Goal: Task Accomplishment & Management: Use online tool/utility

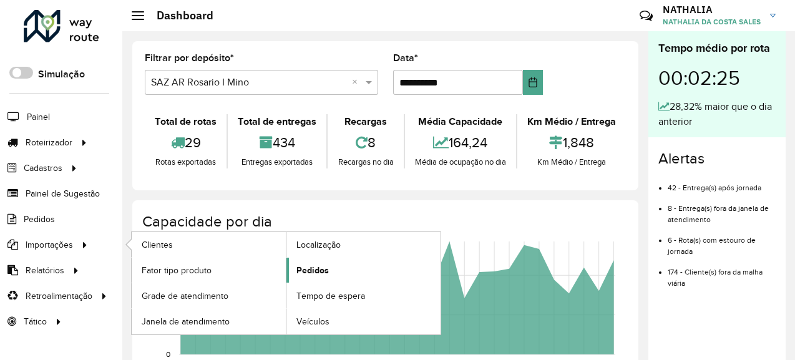
click at [306, 273] on span "Pedidos" at bounding box center [312, 270] width 32 height 13
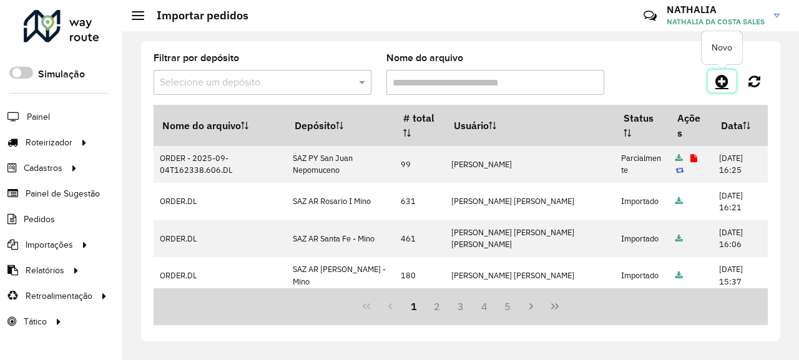
click at [724, 82] on icon at bounding box center [721, 81] width 13 height 15
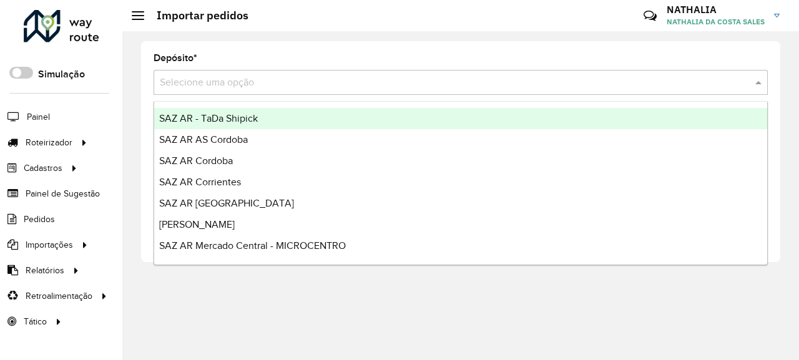
click at [457, 85] on input "text" at bounding box center [448, 82] width 576 height 15
type input "***"
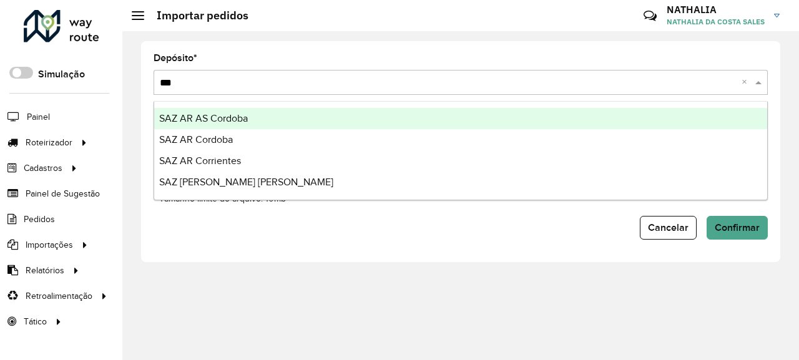
click at [436, 119] on div "SAZ AR AS Cordoba" at bounding box center [460, 118] width 613 height 21
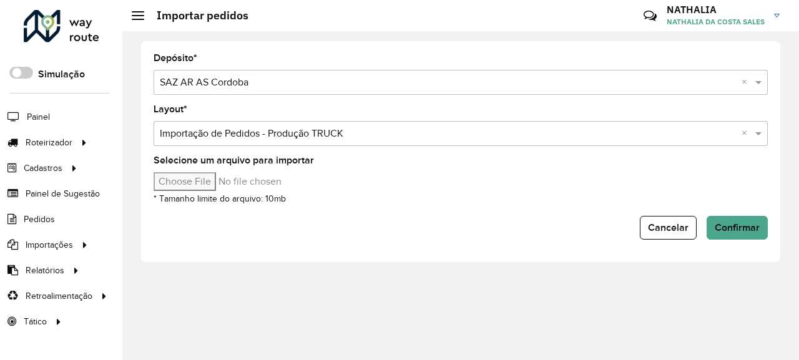
click at [208, 182] on input "Selecione um arquivo para importar" at bounding box center [259, 181] width 212 height 19
type input "**********"
click at [759, 225] on button "Confirmar" at bounding box center [736, 228] width 61 height 24
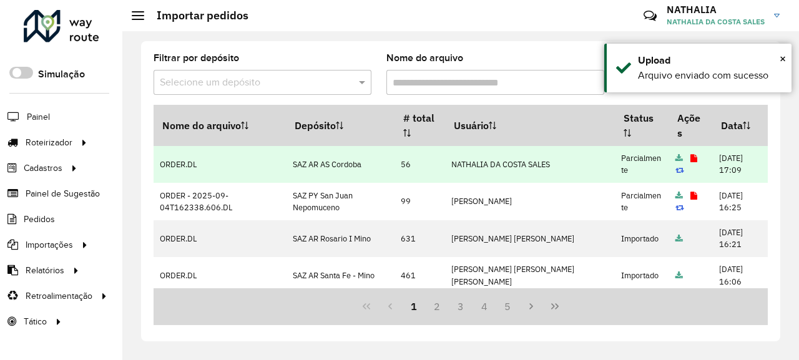
click at [690, 159] on icon at bounding box center [693, 159] width 7 height 8
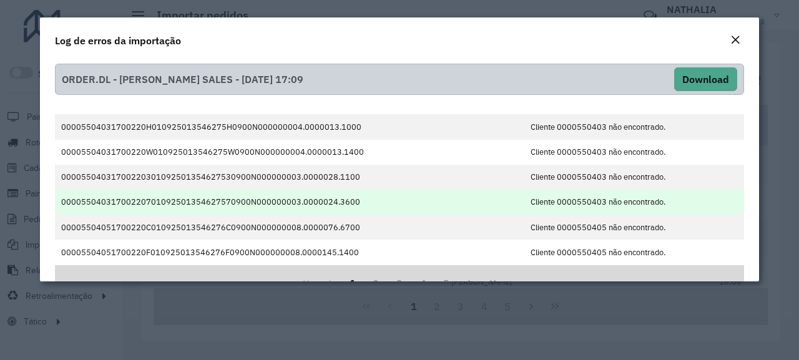
scroll to position [36, 0]
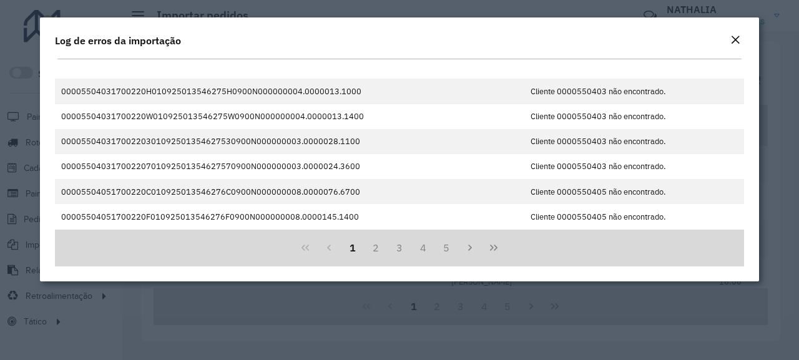
click at [736, 32] on div "Log de erros da importação" at bounding box center [399, 37] width 719 height 41
click at [736, 36] on em "Close" at bounding box center [735, 40] width 10 height 10
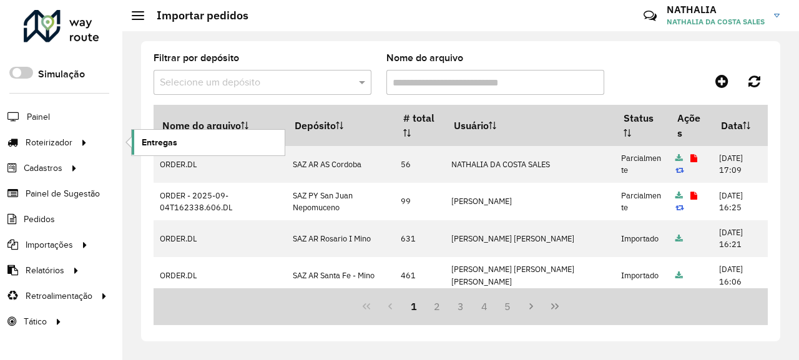
click at [144, 142] on span "Entregas" at bounding box center [160, 142] width 36 height 13
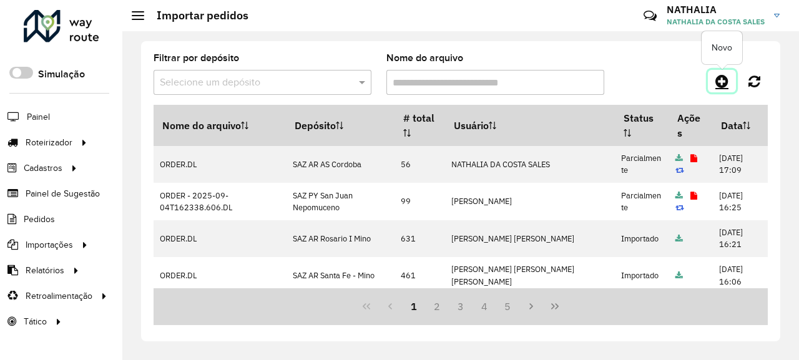
click at [725, 84] on icon at bounding box center [721, 81] width 13 height 15
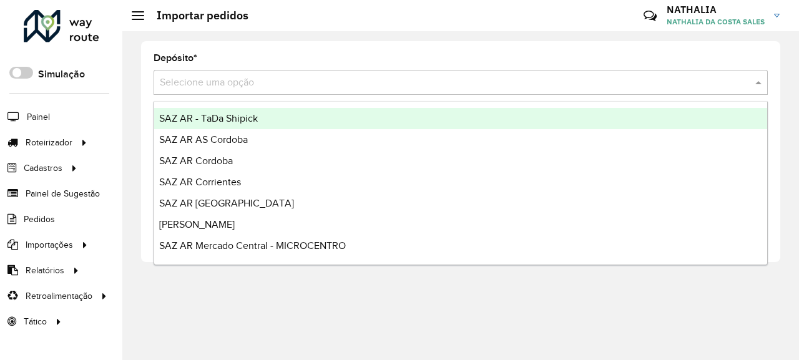
click at [626, 84] on input "text" at bounding box center [448, 82] width 576 height 15
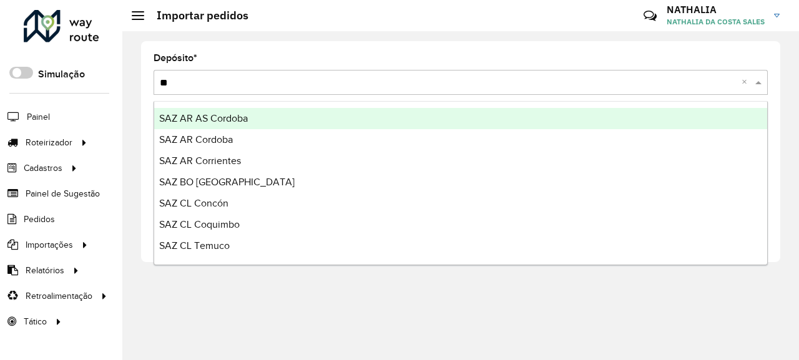
type input "***"
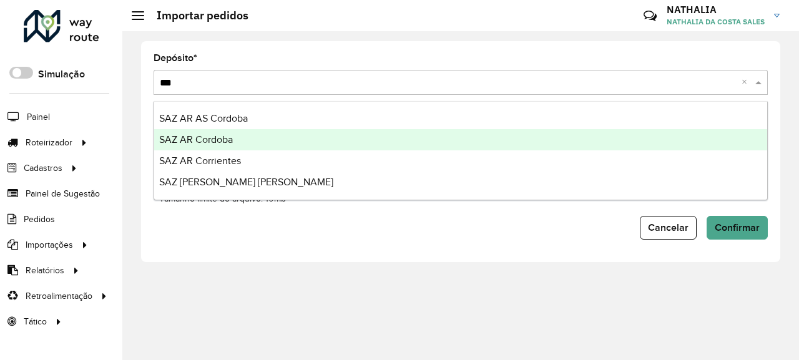
click at [524, 141] on div "SAZ AR Cordoba" at bounding box center [460, 139] width 613 height 21
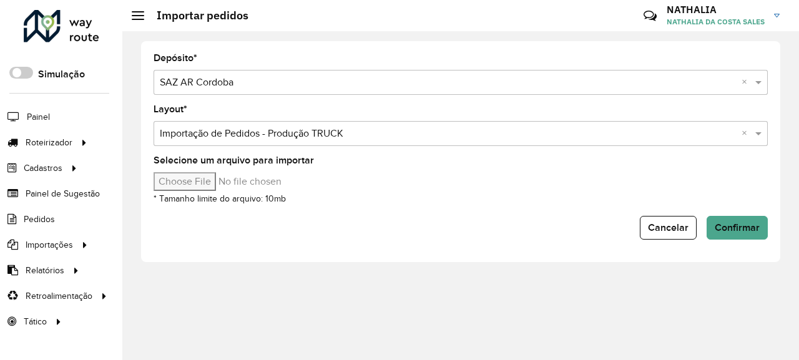
click at [223, 186] on input "Selecione um arquivo para importar" at bounding box center [259, 181] width 212 height 19
type input "**********"
click at [728, 228] on span "Confirmar" at bounding box center [736, 227] width 45 height 11
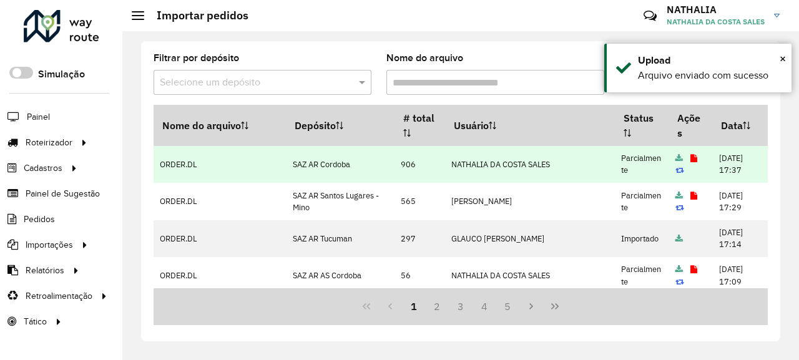
click at [690, 161] on icon at bounding box center [693, 159] width 7 height 8
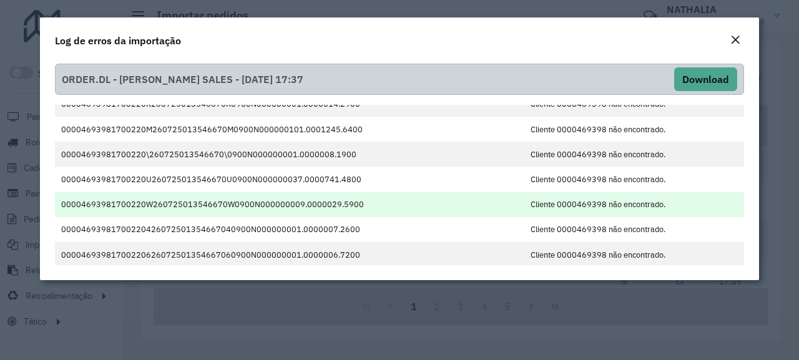
scroll to position [192, 0]
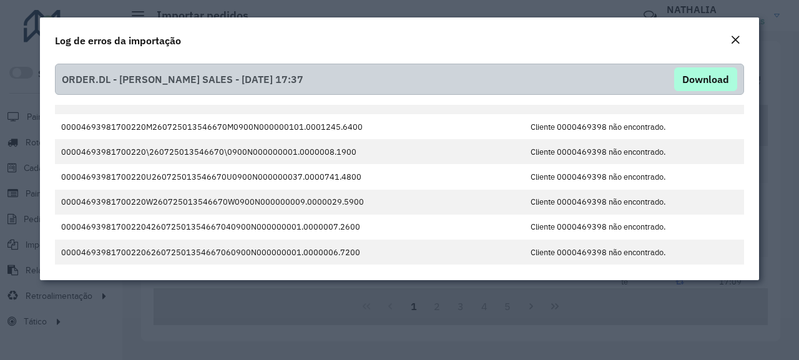
click at [737, 38] on em "Close" at bounding box center [735, 40] width 10 height 10
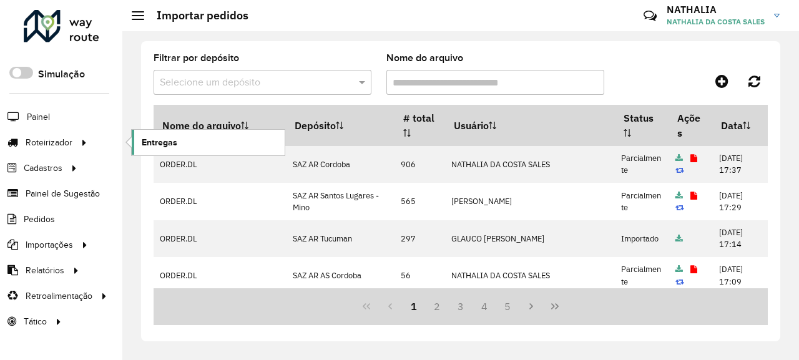
click at [181, 141] on link "Entregas" at bounding box center [208, 142] width 153 height 25
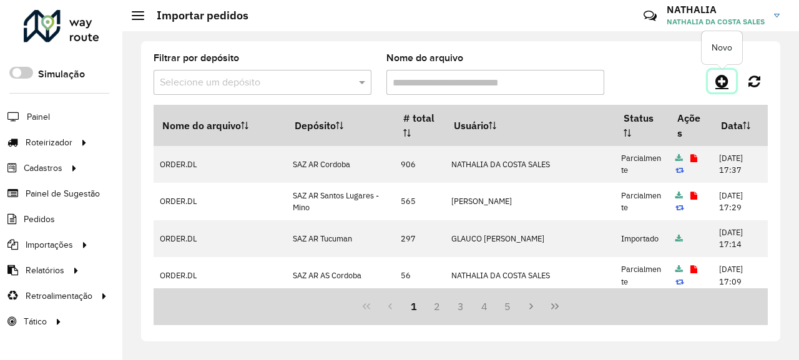
click at [722, 82] on icon at bounding box center [721, 81] width 13 height 15
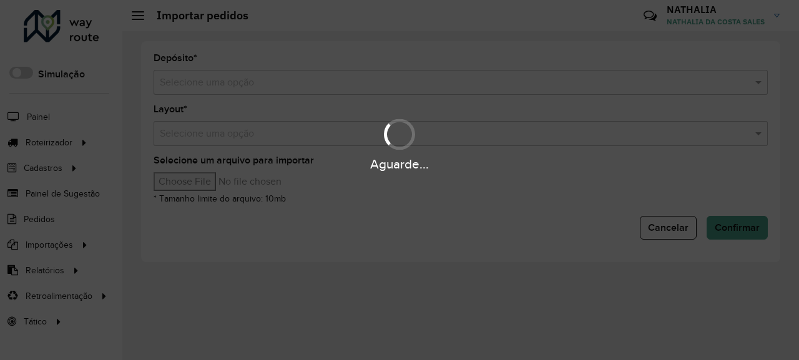
click at [638, 76] on div "Aguarde..." at bounding box center [399, 180] width 799 height 360
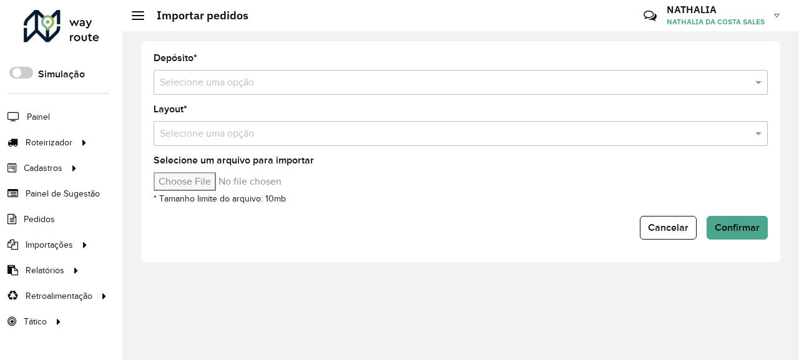
click at [638, 76] on input "text" at bounding box center [448, 82] width 576 height 15
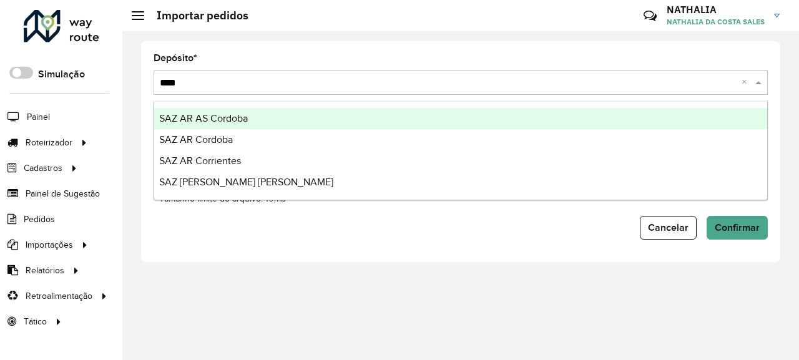
type input "*****"
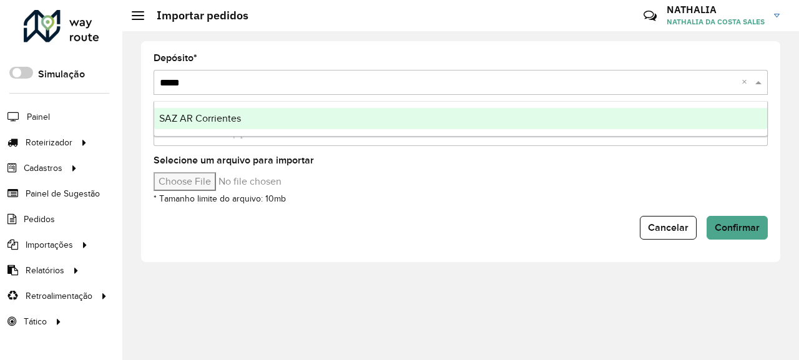
click at [609, 127] on div "SAZ AR Corrientes" at bounding box center [460, 118] width 613 height 21
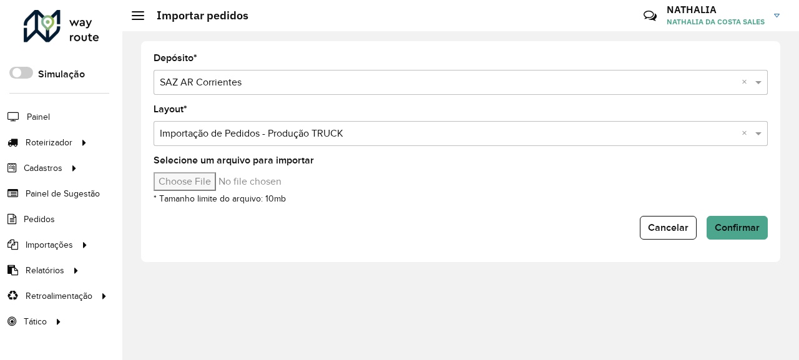
click at [199, 180] on input "Selecione um arquivo para importar" at bounding box center [259, 181] width 212 height 19
type input "**********"
click at [732, 233] on button "Confirmar" at bounding box center [736, 228] width 61 height 24
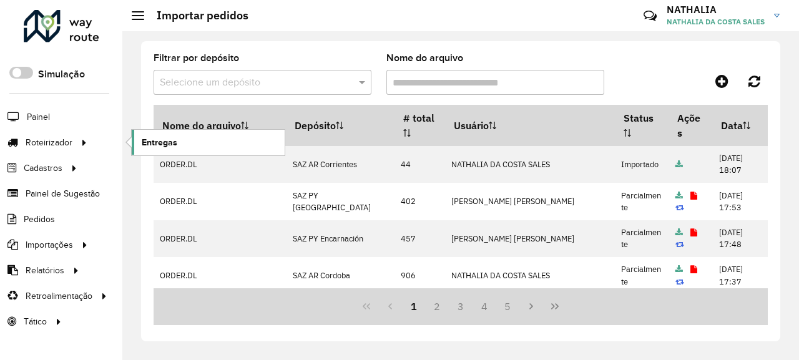
click at [133, 143] on link "Entregas" at bounding box center [208, 142] width 153 height 25
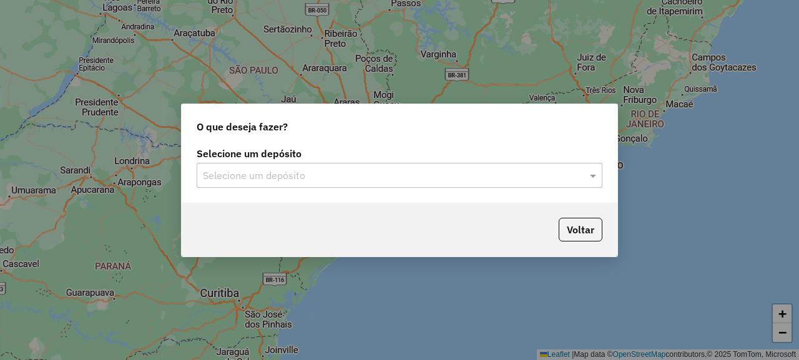
click at [396, 176] on input "text" at bounding box center [387, 175] width 368 height 15
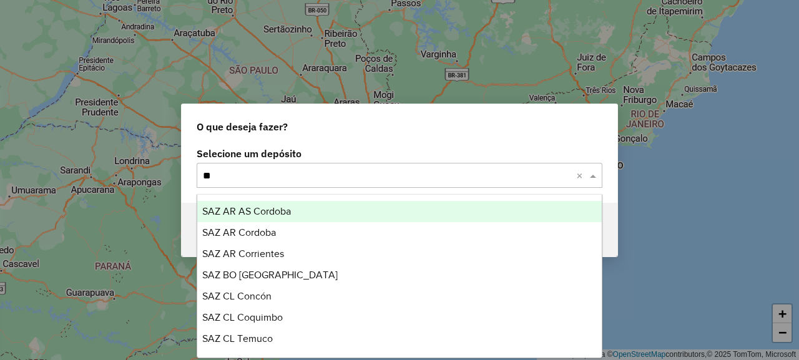
type input "***"
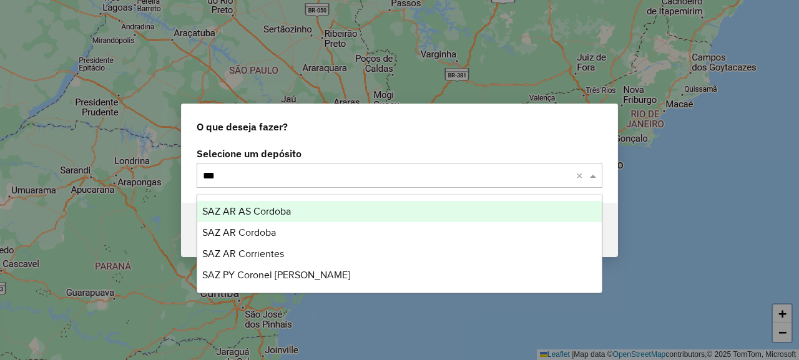
click at [376, 212] on div "SAZ AR AS Cordoba" at bounding box center [399, 211] width 404 height 21
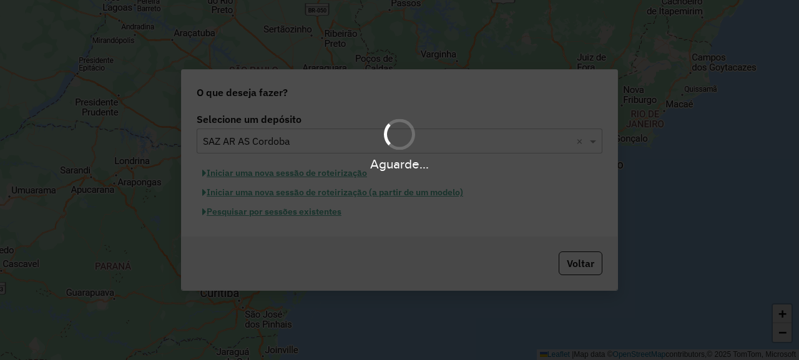
click at [276, 175] on div "Aguarde..." at bounding box center [399, 180] width 799 height 360
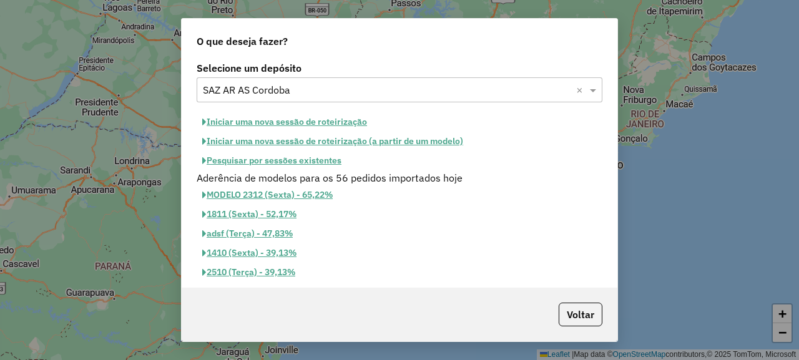
click at [298, 115] on button "Iniciar uma nova sessão de roteirização" at bounding box center [285, 121] width 176 height 19
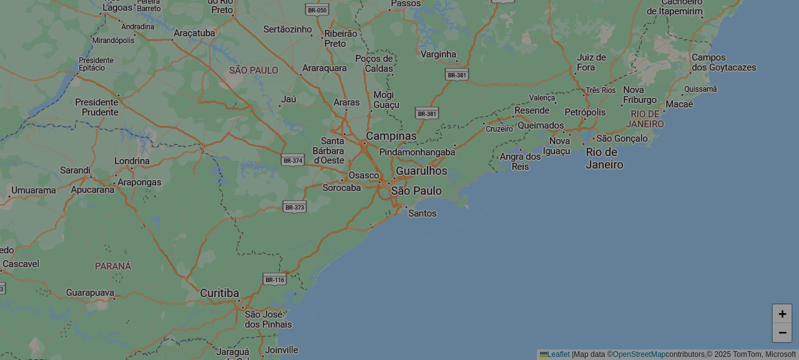
select select "*"
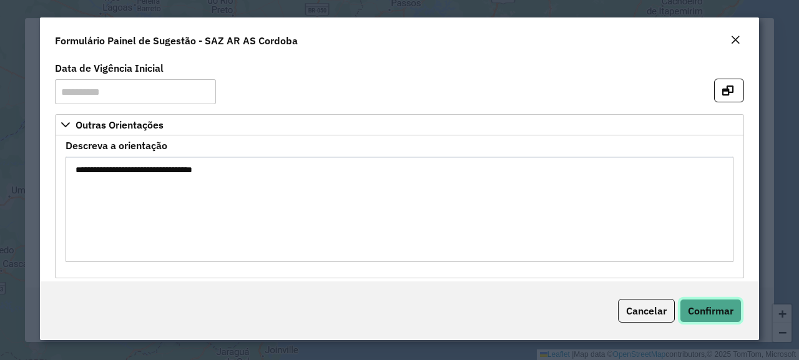
click at [718, 316] on span "Confirmar" at bounding box center [710, 310] width 46 height 12
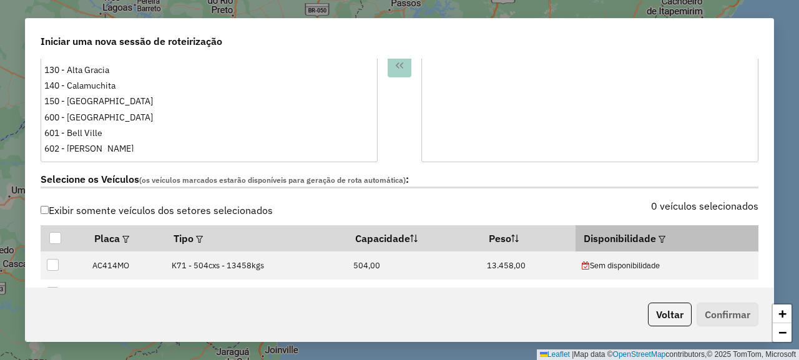
scroll to position [374, 0]
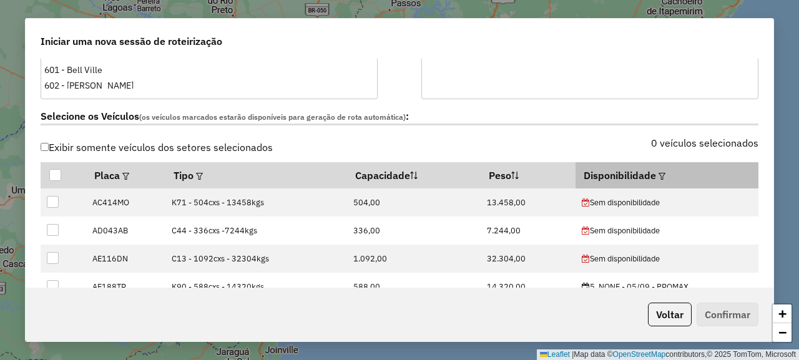
click at [658, 173] on em at bounding box center [661, 176] width 7 height 7
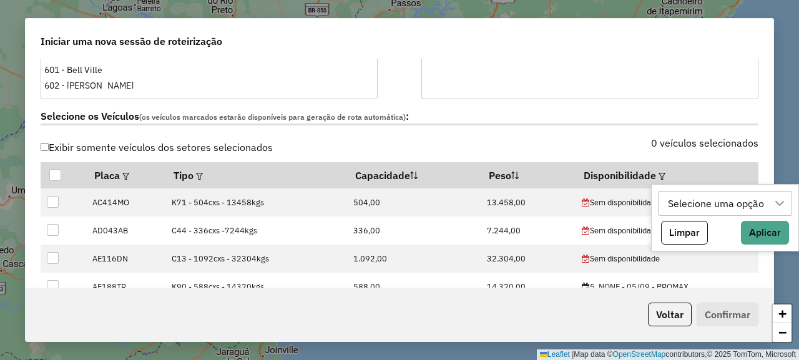
click at [662, 205] on div "Selecione uma opção" at bounding box center [725, 203] width 134 height 25
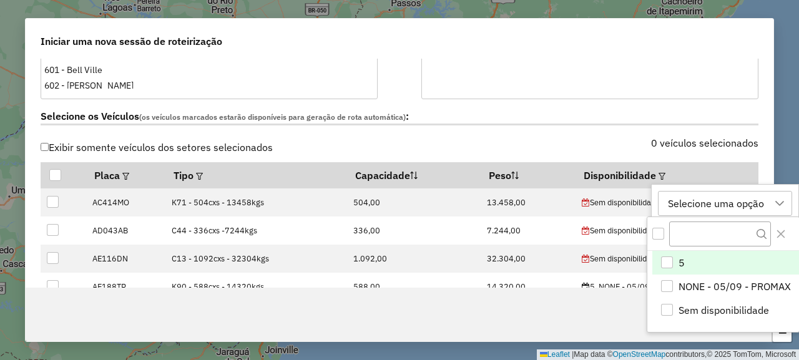
scroll to position [9, 62]
click at [671, 256] on div "5" at bounding box center [667, 262] width 12 height 12
click at [550, 137] on div "Selecione os Veículos (os veículos marcados estarão disponíveis para geração de…" at bounding box center [399, 118] width 732 height 39
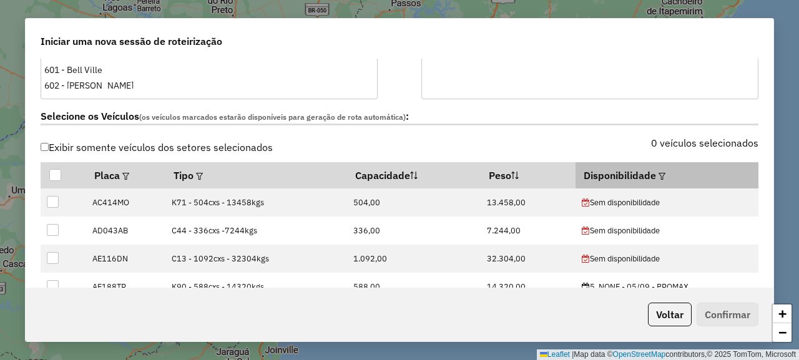
click at [658, 175] on em at bounding box center [661, 176] width 7 height 7
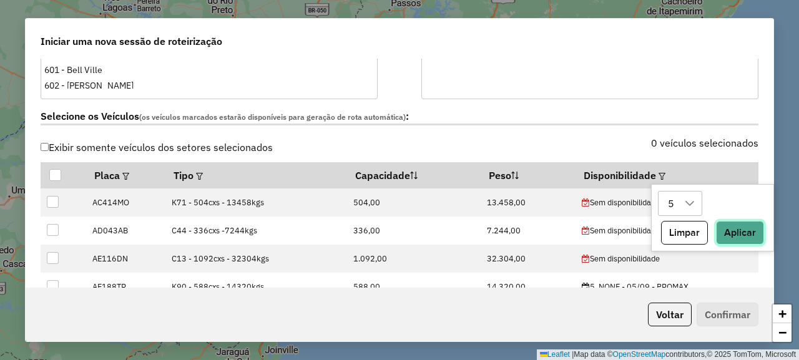
click at [726, 235] on button "Aplicar" at bounding box center [740, 233] width 48 height 24
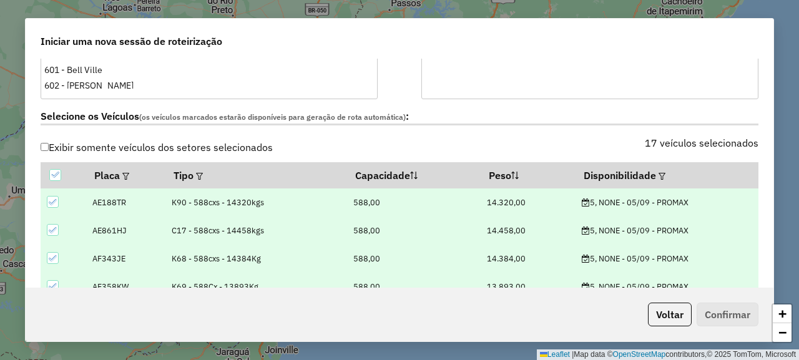
click at [541, 119] on label "Selecione os Veículos (os veículos marcados estarão disponíveis para geração de…" at bounding box center [399, 117] width 717 height 17
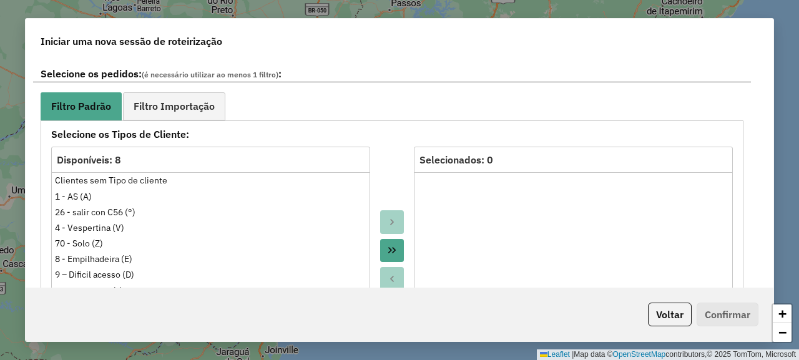
scroll to position [624, 0]
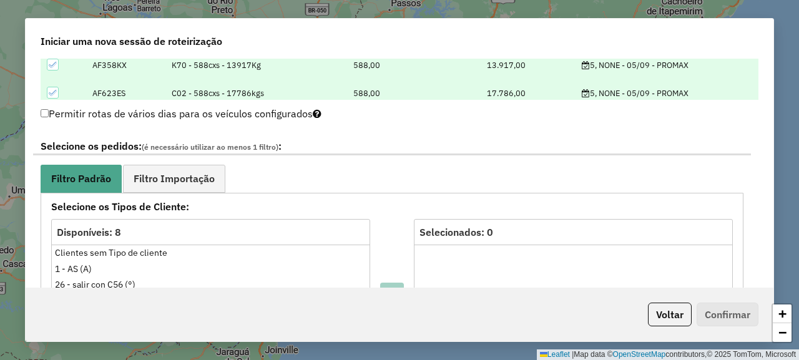
click at [204, 183] on span "Filtro Importação" at bounding box center [174, 178] width 81 height 10
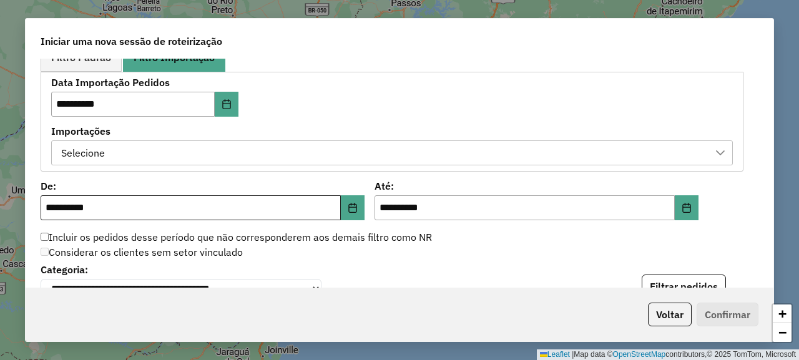
scroll to position [749, 0]
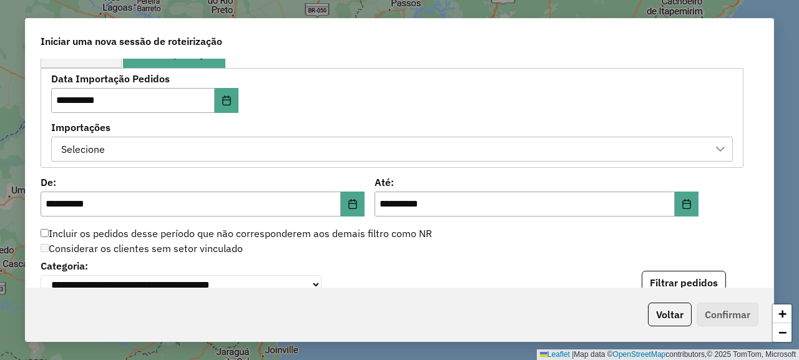
click at [369, 152] on div "Selecione" at bounding box center [382, 149] width 651 height 24
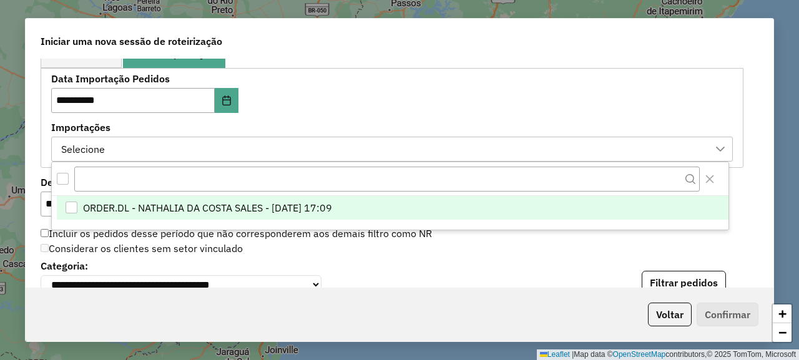
scroll to position [9, 62]
click at [379, 210] on li "ORDER.DL - NATHALIA DA COSTA SALES - 04/09/2025 17:09" at bounding box center [392, 208] width 671 height 24
click at [424, 96] on div "**********" at bounding box center [391, 117] width 681 height 87
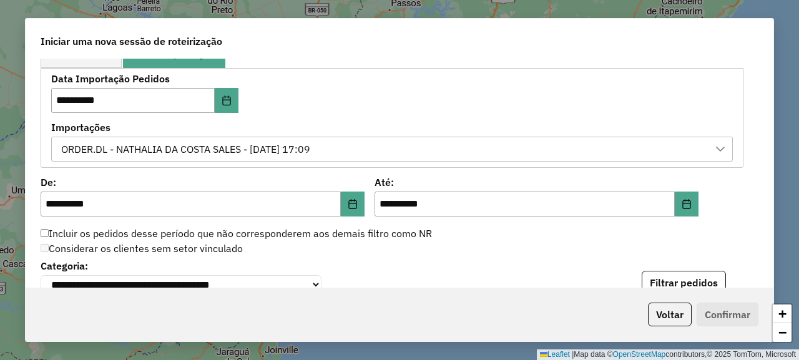
click at [457, 62] on ul "Filtro Padrão Filtro Importação" at bounding box center [392, 54] width 702 height 28
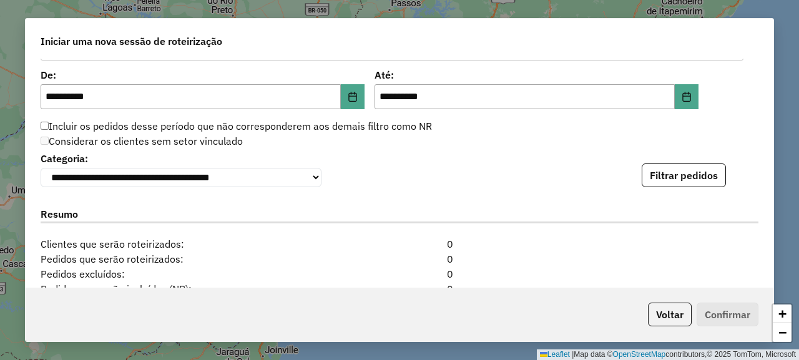
scroll to position [873, 0]
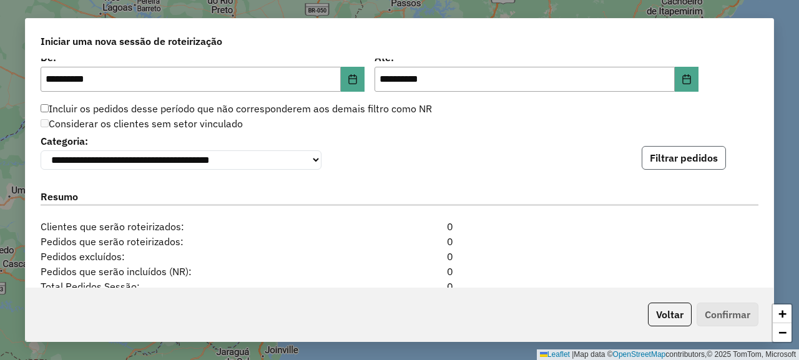
click at [662, 160] on button "Filtrar pedidos" at bounding box center [683, 158] width 84 height 24
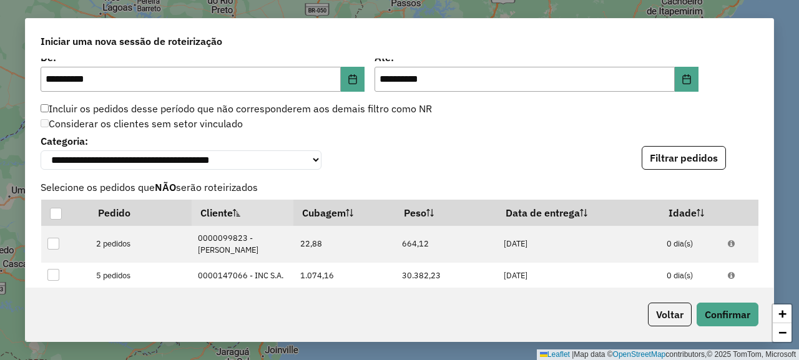
click at [659, 166] on button "Filtrar pedidos" at bounding box center [683, 158] width 84 height 24
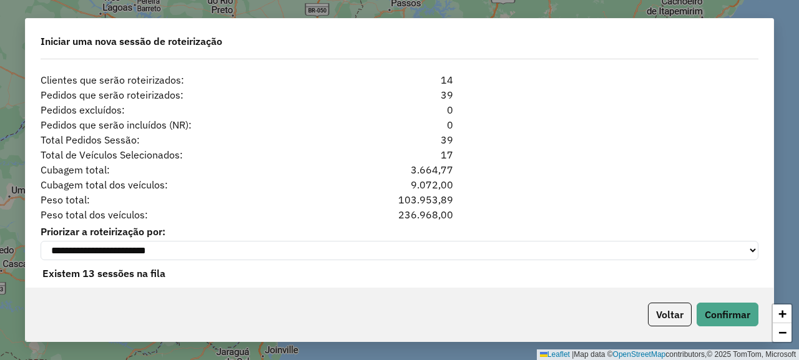
scroll to position [1298, 0]
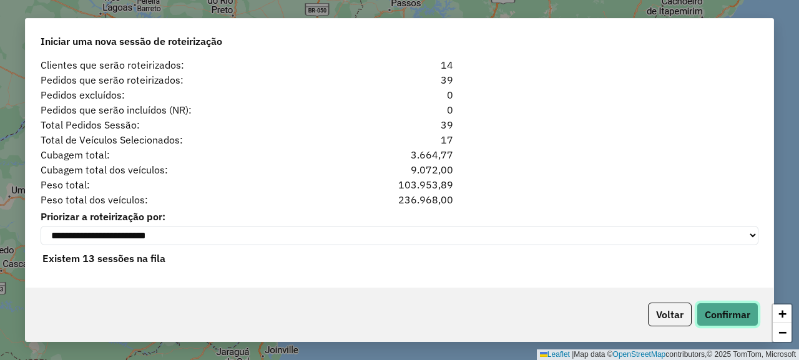
click at [740, 318] on button "Confirmar" at bounding box center [727, 315] width 62 height 24
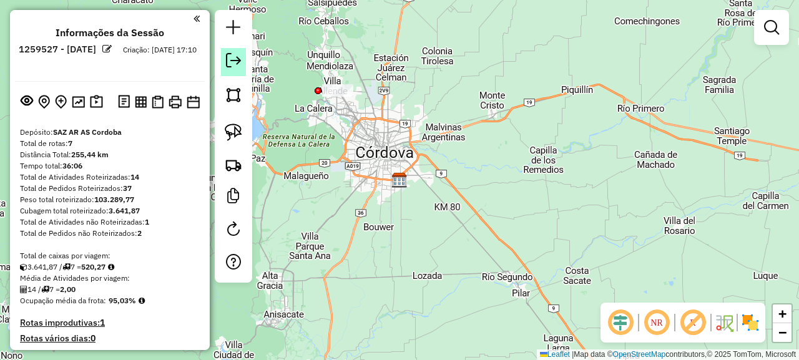
click at [235, 60] on em at bounding box center [233, 60] width 15 height 15
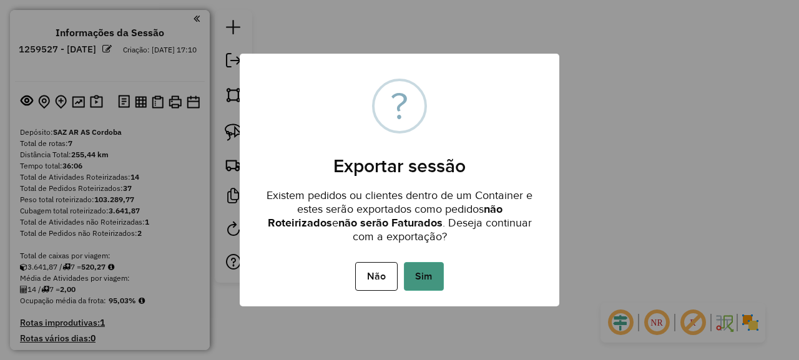
click at [417, 268] on button "Sim" at bounding box center [424, 276] width 40 height 29
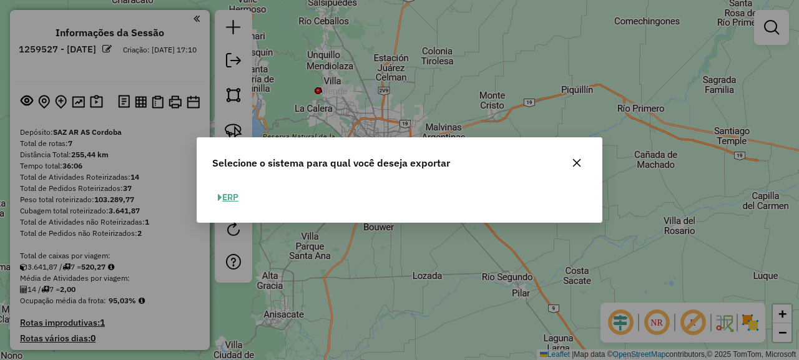
click at [236, 198] on button "ERP" at bounding box center [228, 197] width 32 height 19
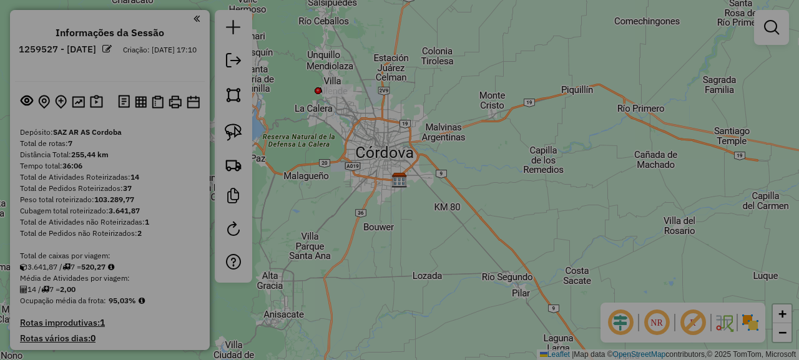
select select "*********"
select select "**"
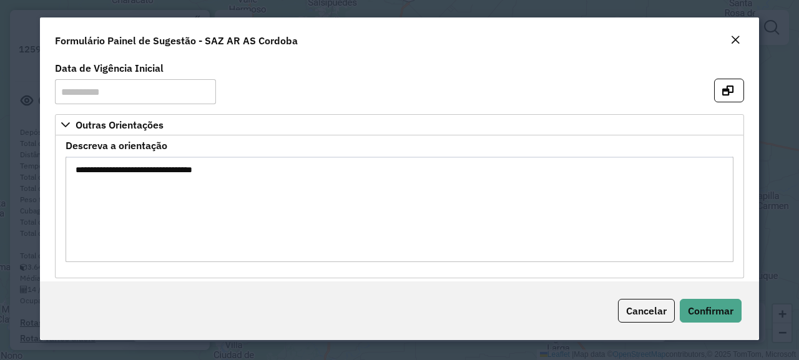
click at [736, 37] on em "Close" at bounding box center [735, 40] width 10 height 10
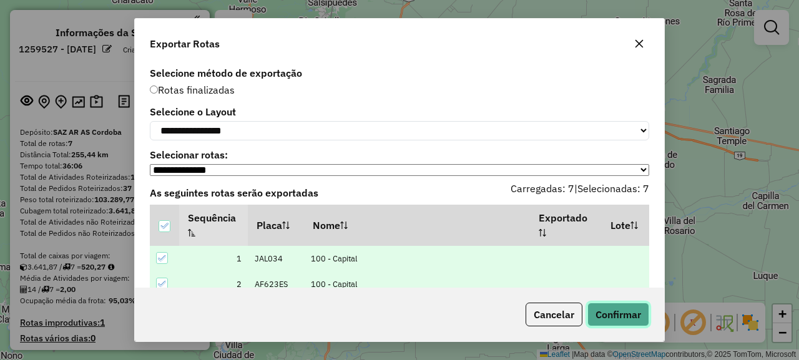
click at [616, 326] on button "Confirmar" at bounding box center [618, 315] width 62 height 24
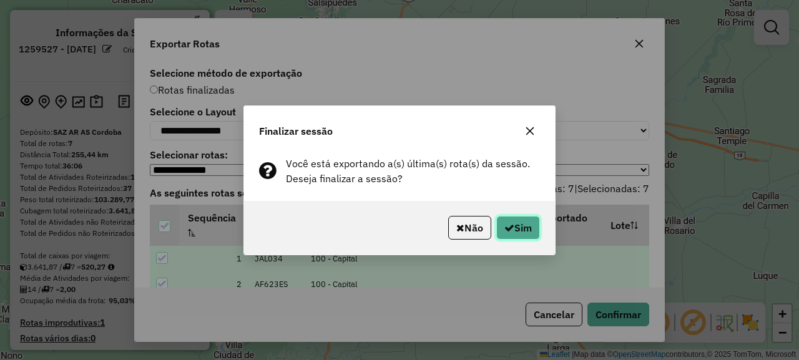
click at [530, 231] on button "Sim" at bounding box center [518, 228] width 44 height 24
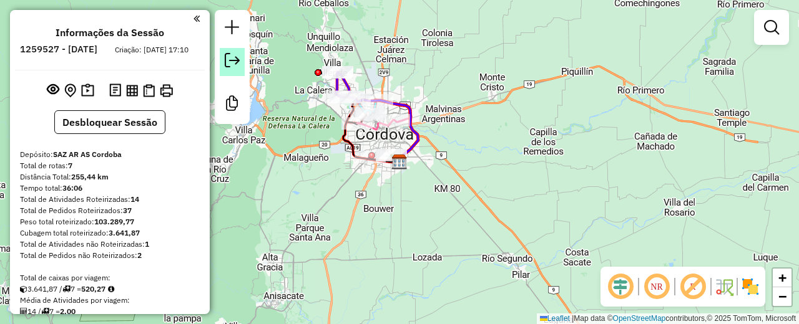
click at [235, 61] on em at bounding box center [232, 60] width 15 height 15
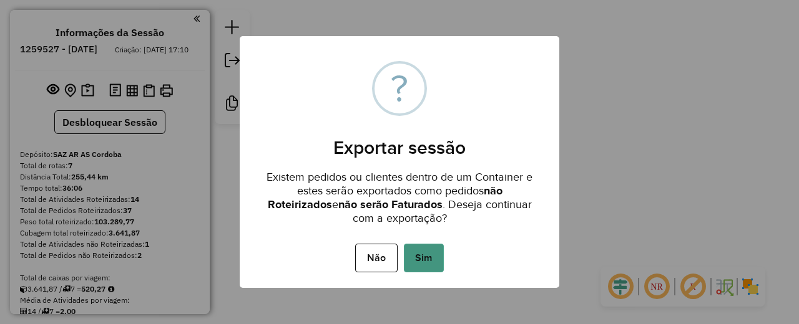
click at [420, 269] on button "Sim" at bounding box center [424, 258] width 40 height 29
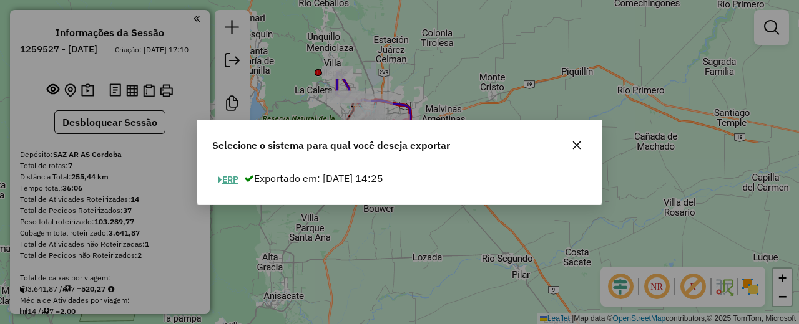
click at [239, 180] on button "ERP" at bounding box center [228, 179] width 32 height 19
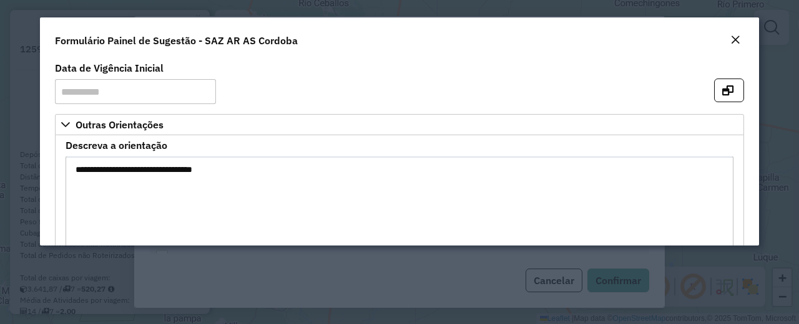
click at [734, 37] on em "Close" at bounding box center [735, 40] width 10 height 10
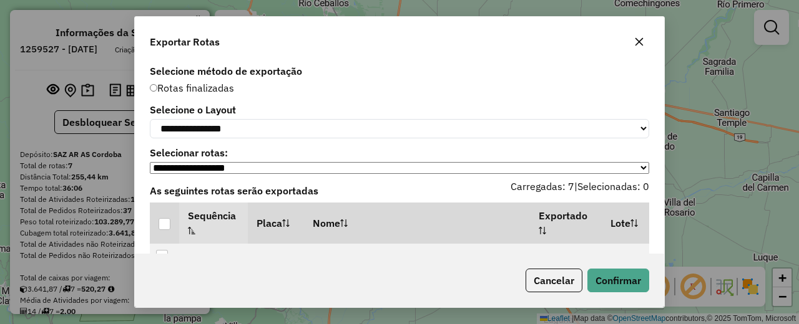
click at [569, 110] on label "Selecione o Layout" at bounding box center [399, 109] width 499 height 15
click at [552, 129] on select "**********" at bounding box center [399, 128] width 499 height 19
select select "*********"
click at [150, 119] on select "**********" at bounding box center [399, 128] width 499 height 19
click at [168, 226] on div at bounding box center [164, 224] width 12 height 12
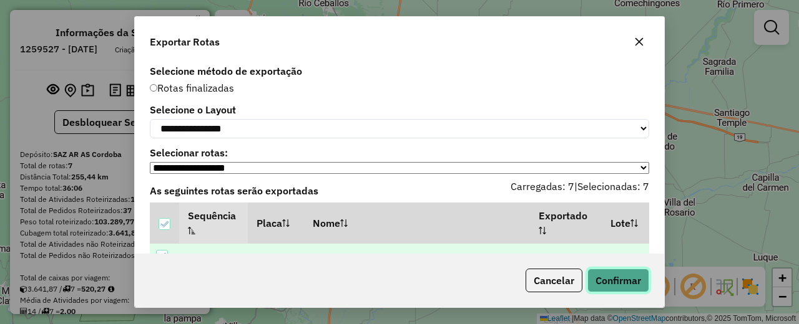
click at [620, 283] on button "Confirmar" at bounding box center [618, 281] width 62 height 24
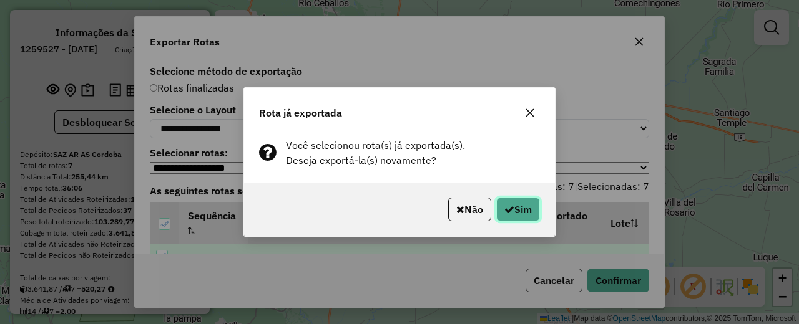
click at [505, 208] on icon "button" at bounding box center [509, 210] width 10 height 10
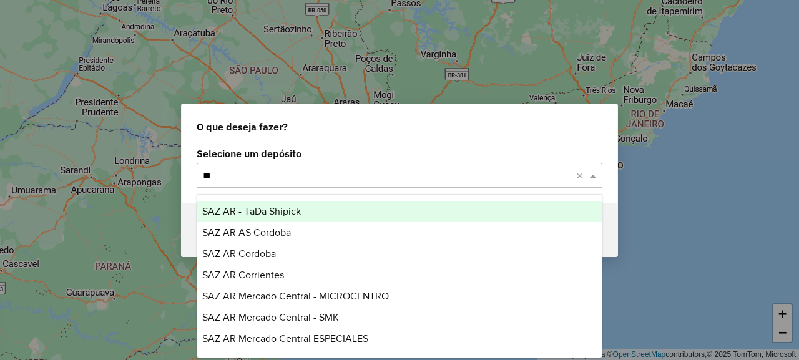
type input "***"
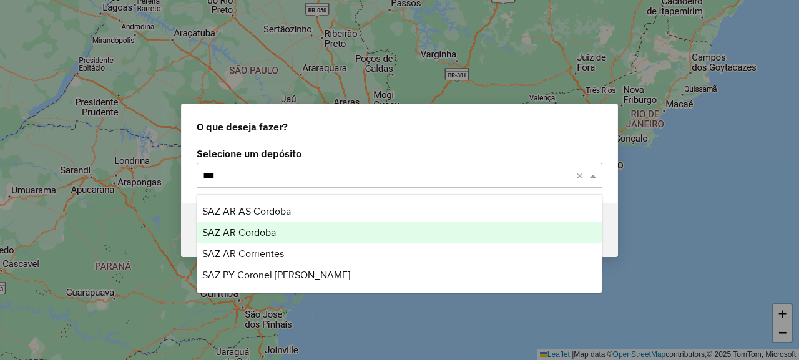
click at [335, 236] on div "SAZ AR Cordoba" at bounding box center [399, 232] width 404 height 21
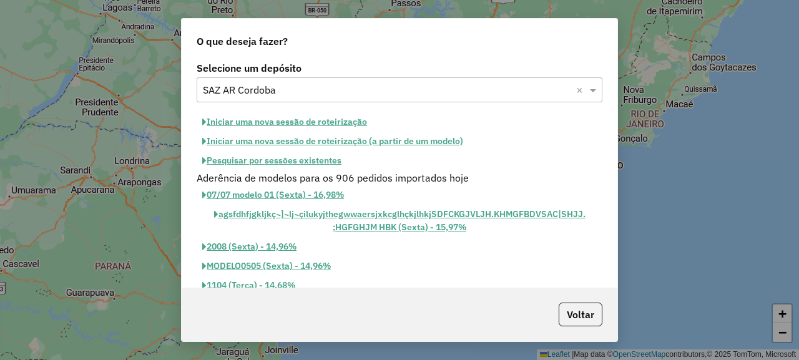
click at [293, 119] on button "Iniciar uma nova sessão de roteirização" at bounding box center [285, 121] width 176 height 19
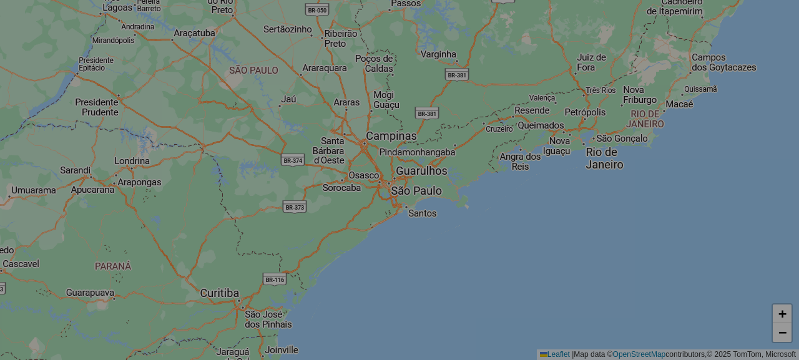
select select "*"
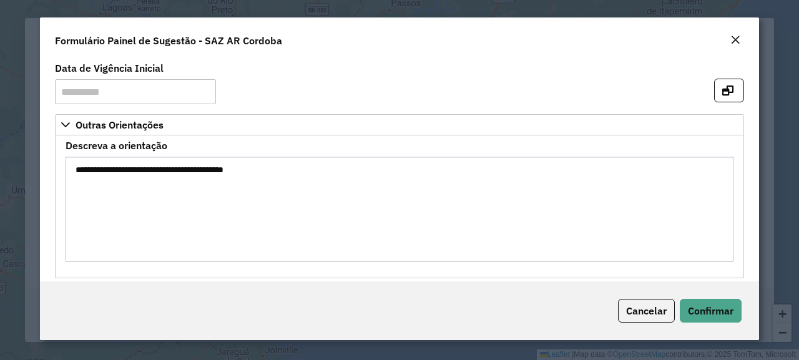
scroll to position [13, 0]
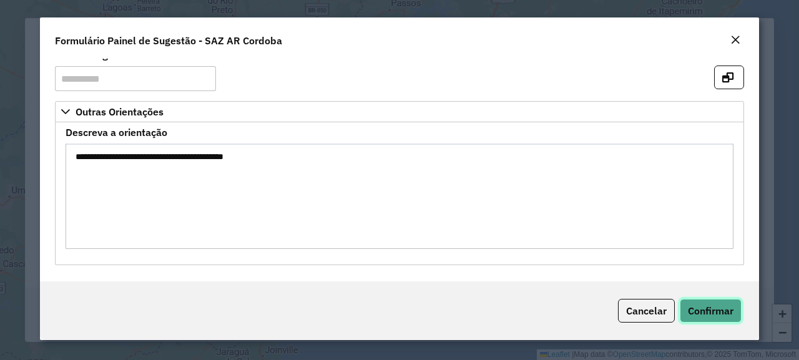
click at [696, 309] on span "Confirmar" at bounding box center [710, 310] width 46 height 12
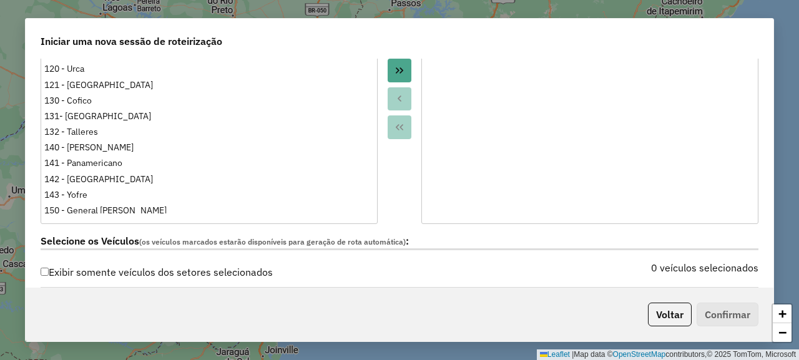
scroll to position [312, 0]
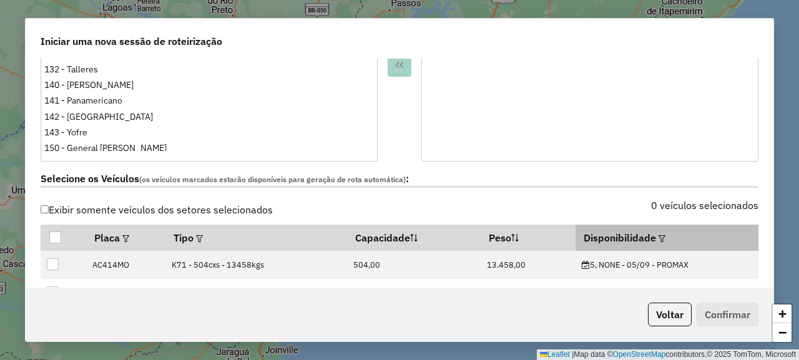
click at [658, 236] on em at bounding box center [661, 238] width 7 height 7
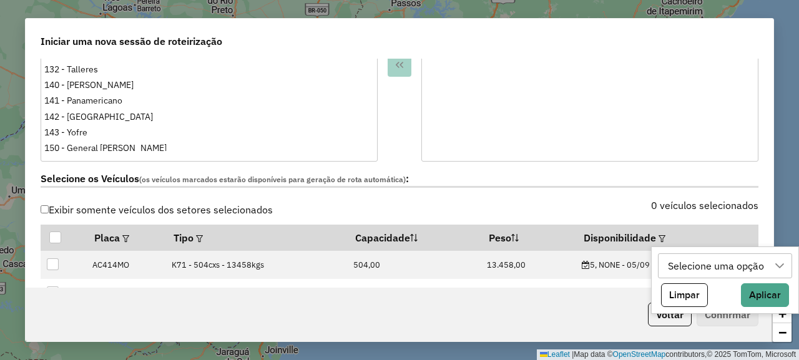
click at [678, 272] on div "Selecione uma opção" at bounding box center [715, 266] width 105 height 24
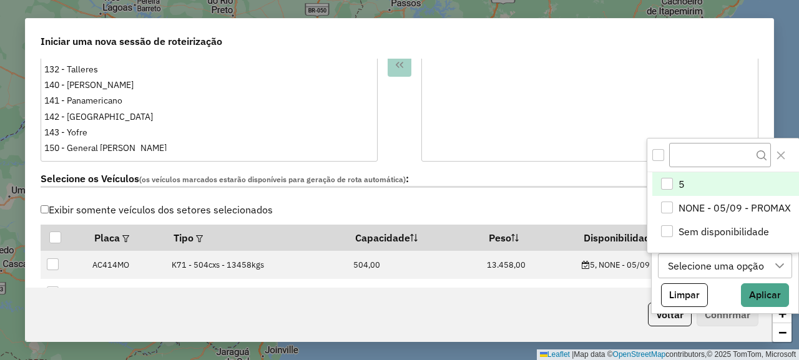
click at [662, 185] on div "5" at bounding box center [667, 184] width 12 height 12
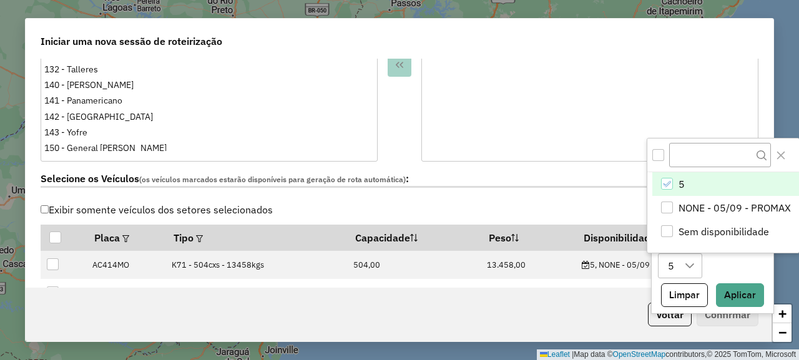
click at [577, 198] on div "Selecione os Veículos (os veículos marcados estarão disponíveis para geração de…" at bounding box center [399, 181] width 732 height 39
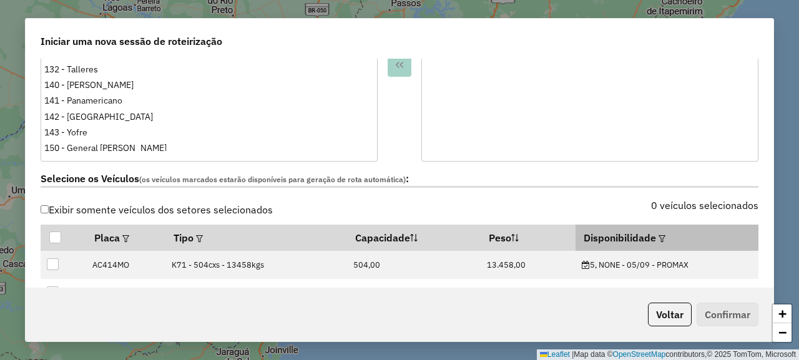
click at [658, 236] on em at bounding box center [661, 238] width 7 height 7
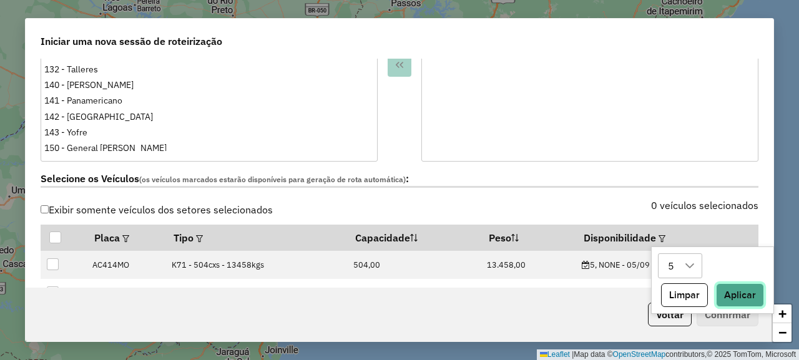
click at [737, 298] on button "Aplicar" at bounding box center [740, 295] width 48 height 24
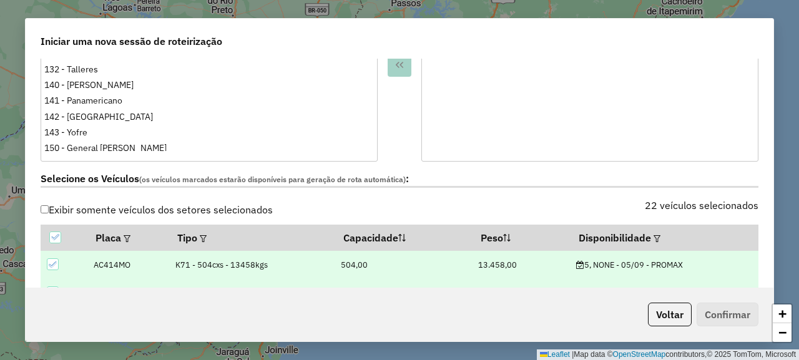
scroll to position [561, 0]
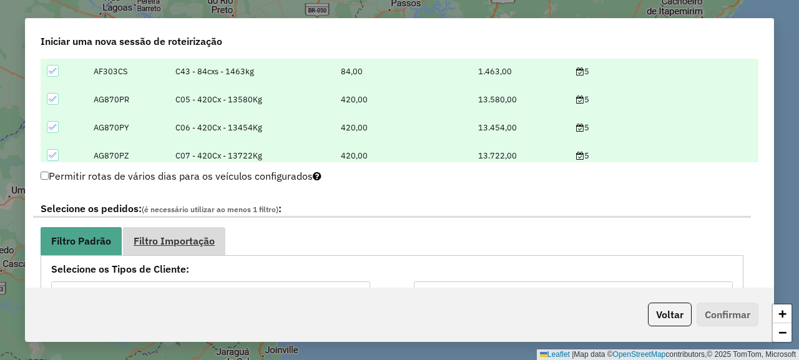
click at [185, 239] on span "Filtro Importação" at bounding box center [174, 241] width 81 height 10
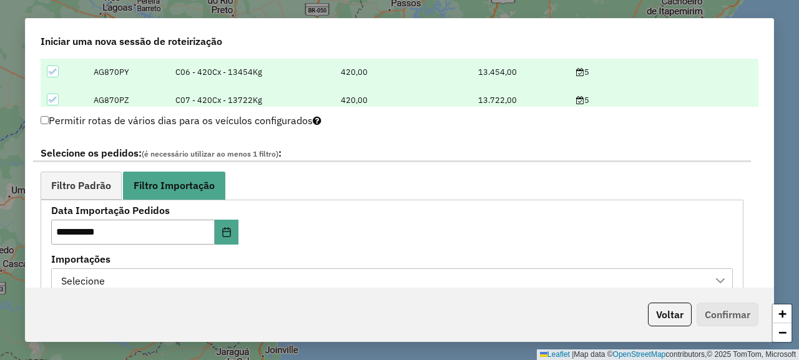
scroll to position [686, 0]
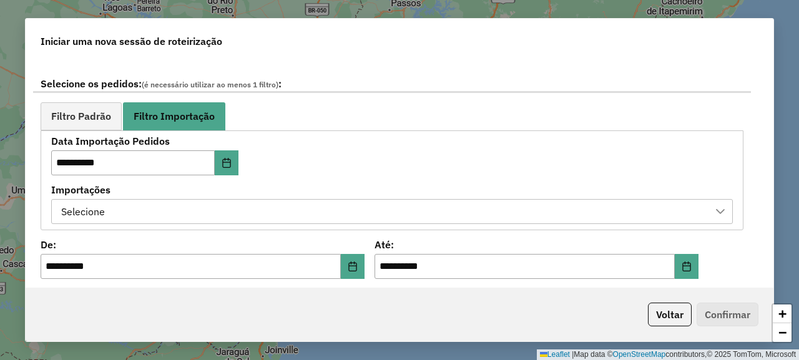
click at [301, 221] on div "Selecione" at bounding box center [382, 212] width 651 height 24
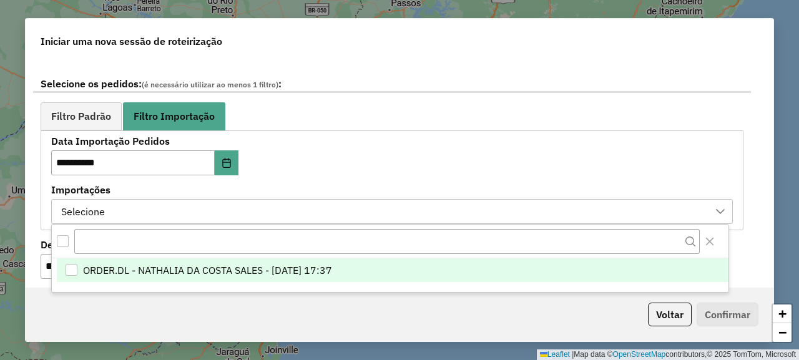
scroll to position [9, 62]
click at [316, 268] on span "ORDER.DL - NATHALIA DA COSTA SALES - 04/09/2025 17:37" at bounding box center [207, 270] width 249 height 15
click at [354, 142] on div "**********" at bounding box center [391, 180] width 681 height 87
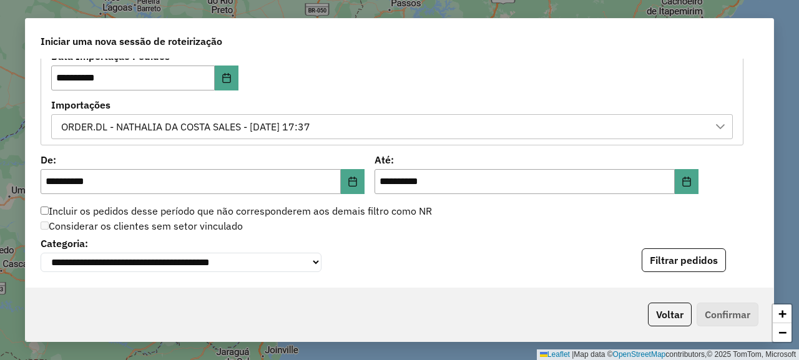
scroll to position [811, 0]
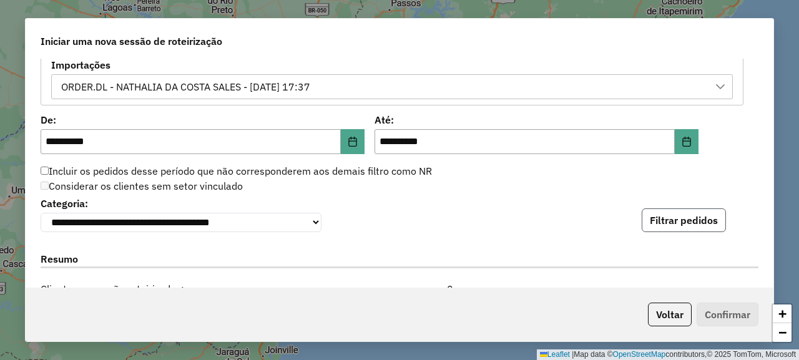
click at [659, 230] on button "Filtrar pedidos" at bounding box center [683, 220] width 84 height 24
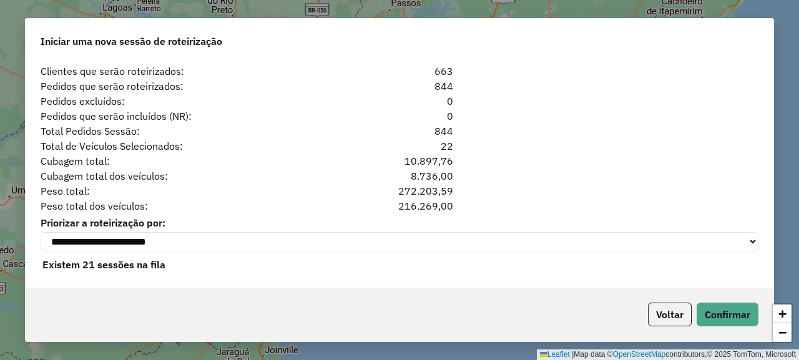
scroll to position [1298, 0]
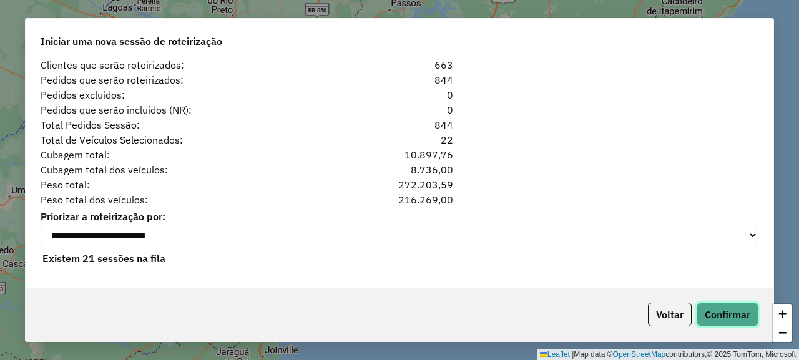
click at [712, 316] on button "Confirmar" at bounding box center [727, 315] width 62 height 24
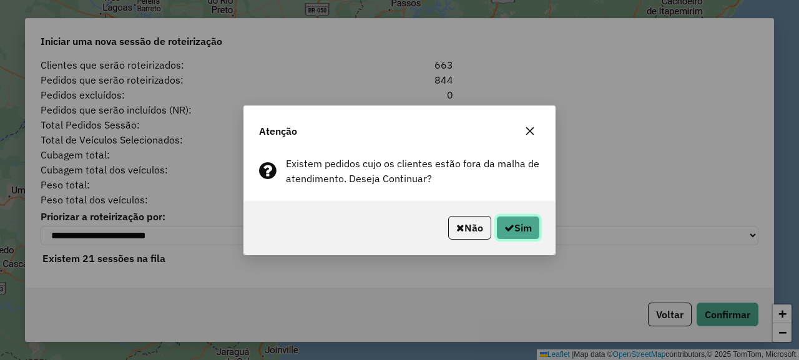
click at [508, 223] on icon "button" at bounding box center [509, 228] width 10 height 10
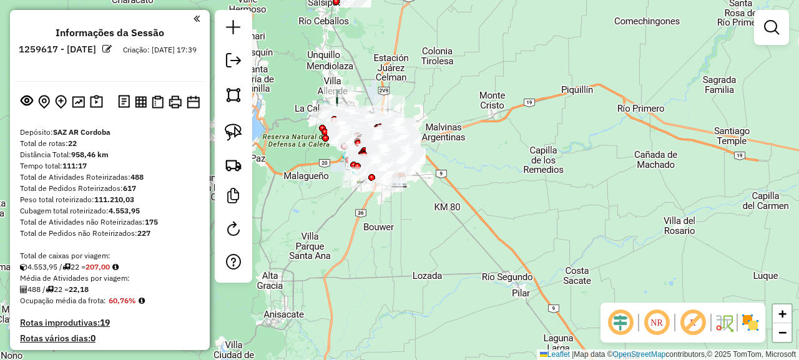
click at [362, 356] on div "Janela de atendimento Grade de atendimento Capacidade Transportadoras Veículos …" at bounding box center [399, 180] width 799 height 360
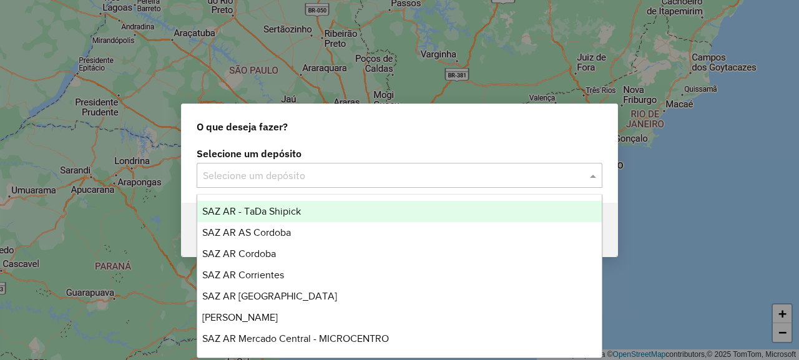
click at [290, 178] on input "text" at bounding box center [387, 175] width 368 height 15
type input "*"
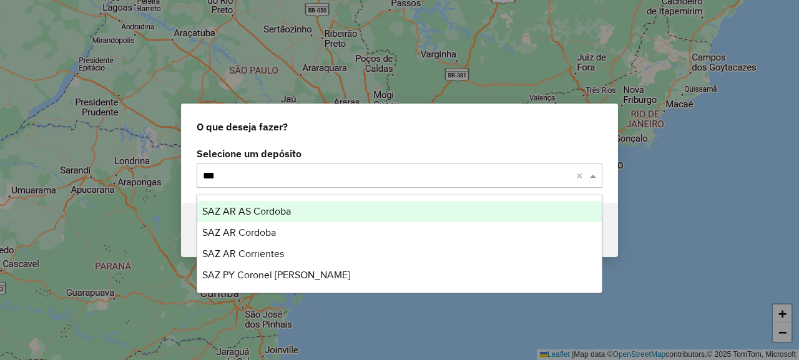
type input "****"
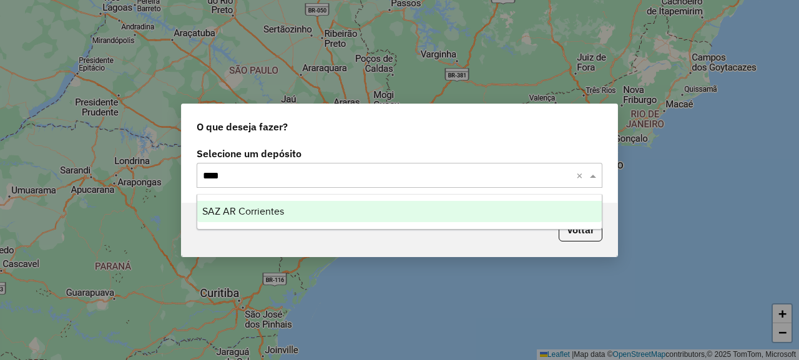
click at [245, 209] on span "SAZ AR Corrientes" at bounding box center [243, 211] width 82 height 11
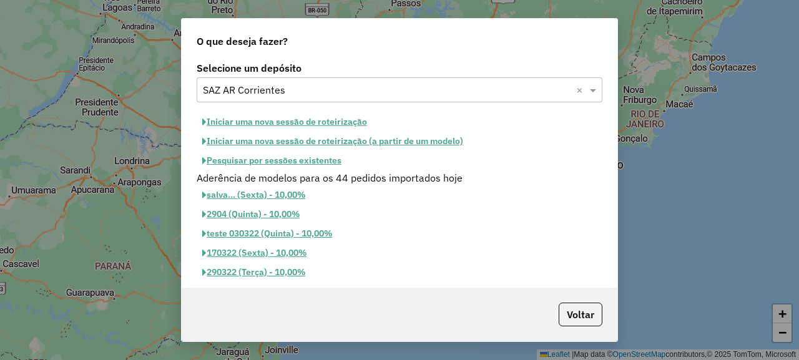
click at [295, 121] on button "Iniciar uma nova sessão de roteirização" at bounding box center [285, 121] width 176 height 19
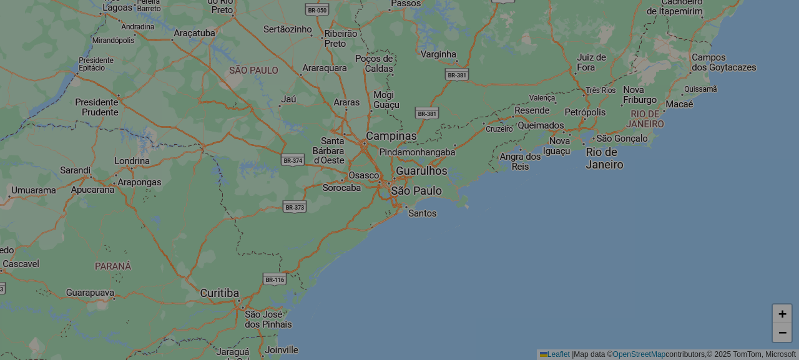
select select "*"
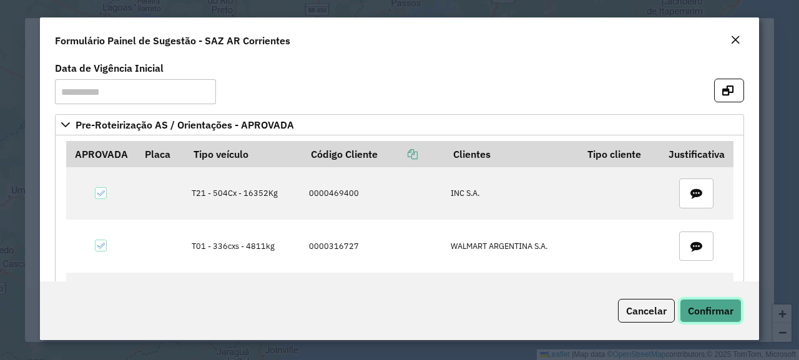
click at [725, 306] on span "Confirmar" at bounding box center [710, 310] width 46 height 12
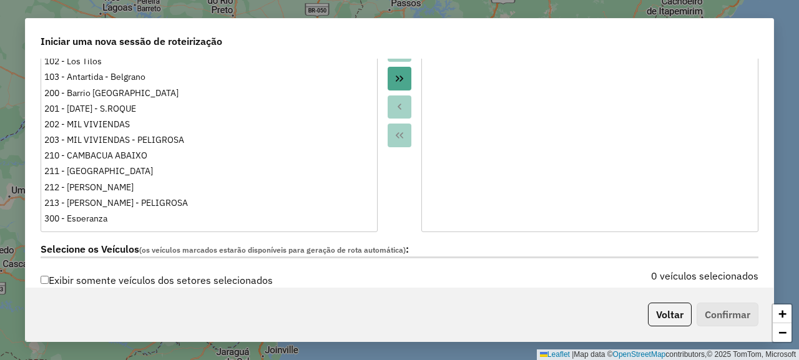
scroll to position [374, 0]
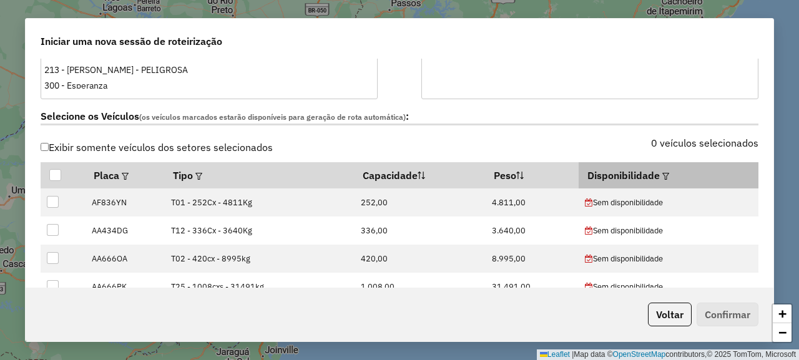
click at [662, 175] on em at bounding box center [665, 176] width 7 height 7
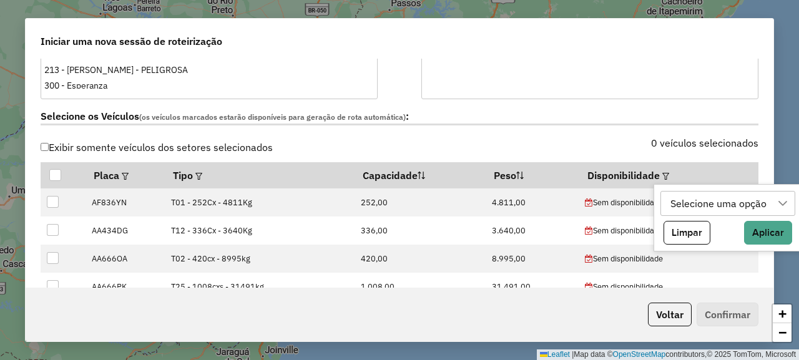
click at [679, 194] on div "Selecione uma opção" at bounding box center [718, 204] width 105 height 24
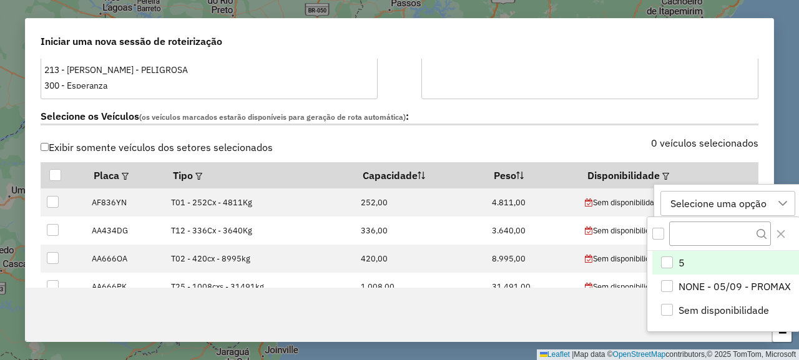
scroll to position [9, 62]
click at [669, 261] on div "5" at bounding box center [667, 262] width 12 height 12
click at [556, 140] on div "0 veículos selecionados" at bounding box center [582, 150] width 366 height 24
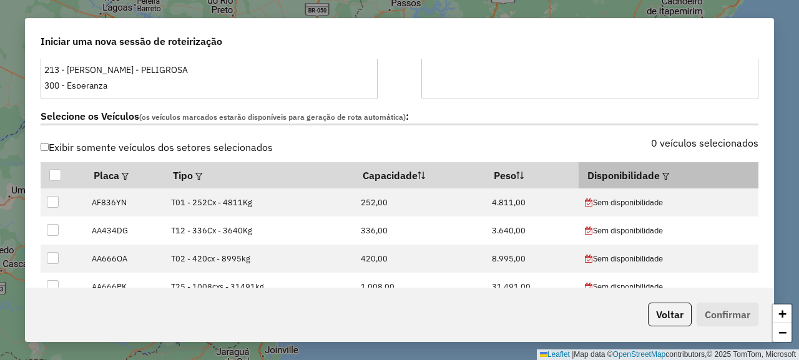
click at [662, 175] on em at bounding box center [665, 176] width 7 height 7
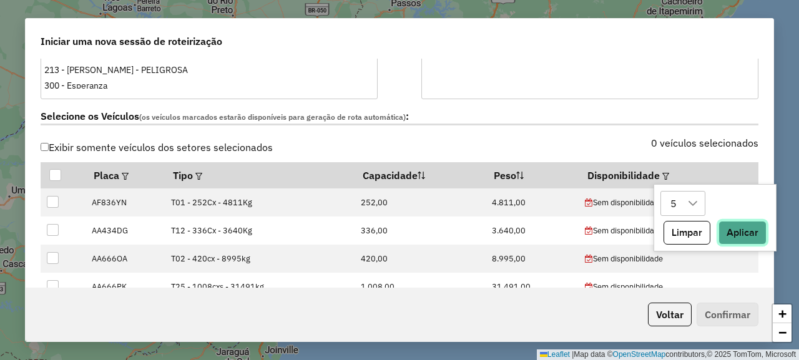
click at [740, 229] on button "Aplicar" at bounding box center [742, 233] width 48 height 24
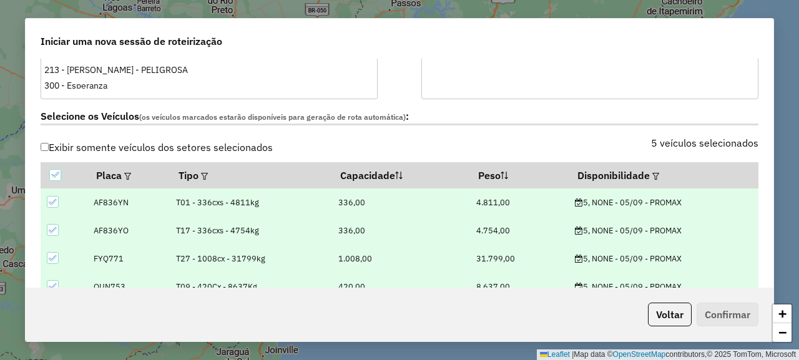
click at [557, 136] on div "Selecione os Veículos (os veículos marcados estarão disponíveis para geração de…" at bounding box center [399, 118] width 732 height 39
click at [546, 121] on label "Selecione os Veículos (os veículos marcados estarão disponíveis para geração de…" at bounding box center [399, 117] width 717 height 17
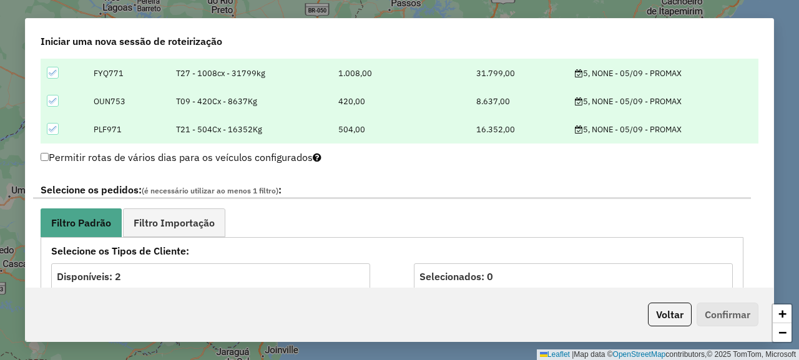
scroll to position [561, 0]
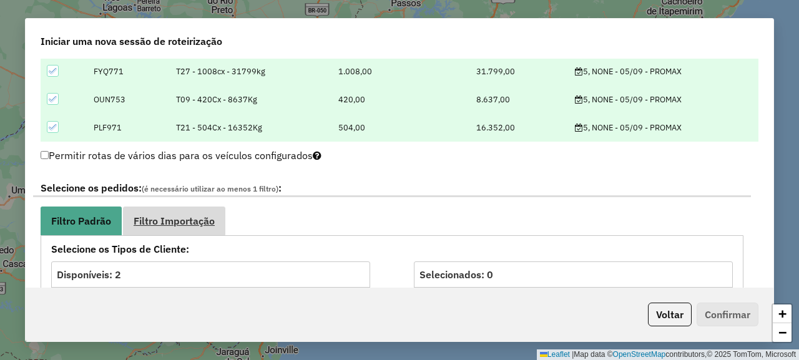
click at [169, 226] on span "Filtro Importação" at bounding box center [174, 221] width 81 height 10
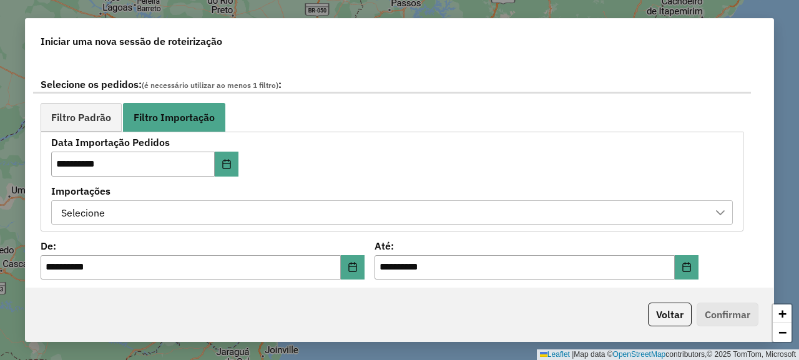
scroll to position [686, 0]
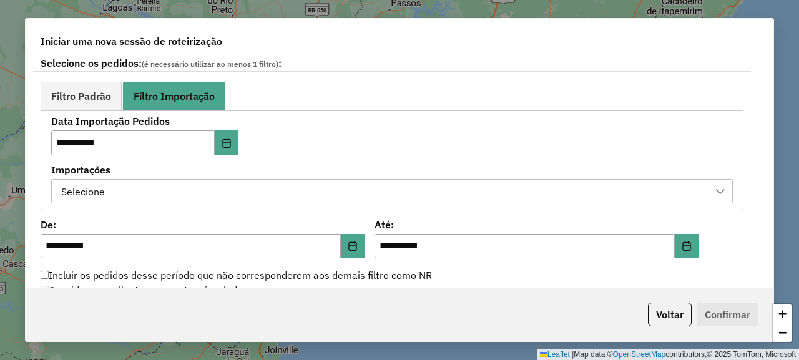
click at [472, 196] on div "Selecione" at bounding box center [382, 192] width 651 height 24
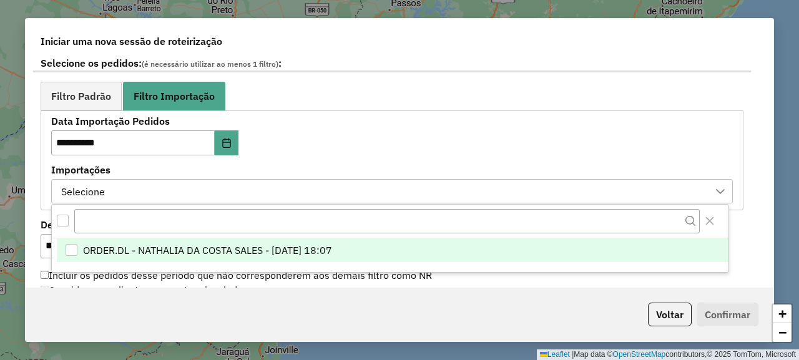
click at [452, 239] on li "ORDER.DL - NATHALIA DA COSTA SALES - 04/09/2025 18:07" at bounding box center [392, 250] width 671 height 24
click at [474, 154] on div "**********" at bounding box center [391, 160] width 681 height 87
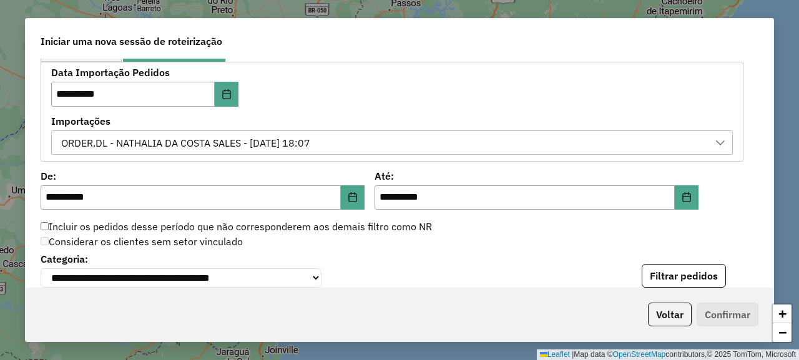
scroll to position [811, 0]
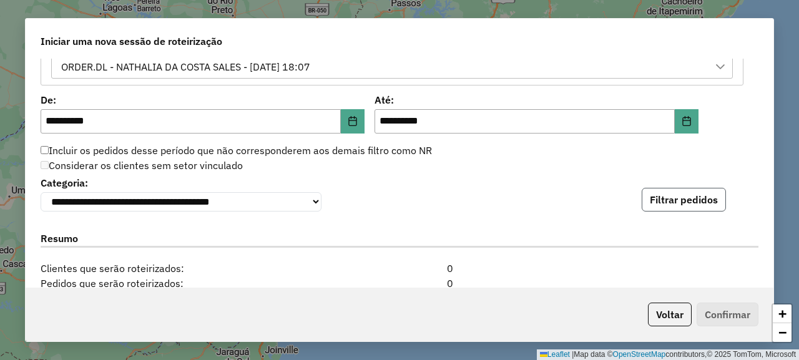
click at [654, 200] on button "Filtrar pedidos" at bounding box center [683, 200] width 84 height 24
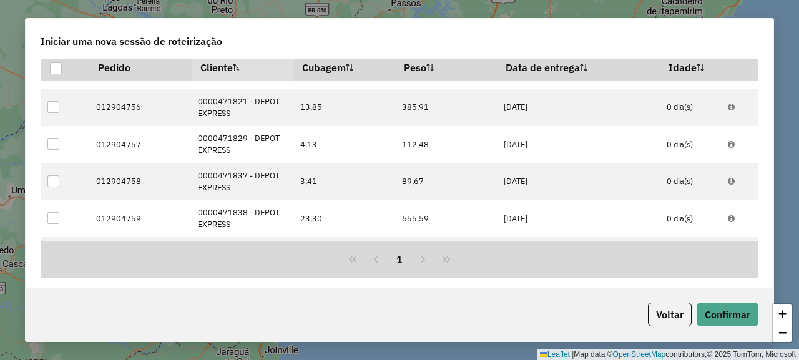
scroll to position [1278, 0]
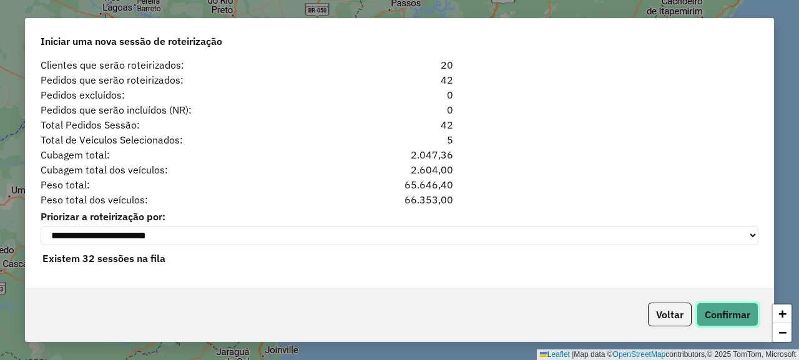
click at [724, 314] on button "Confirmar" at bounding box center [727, 315] width 62 height 24
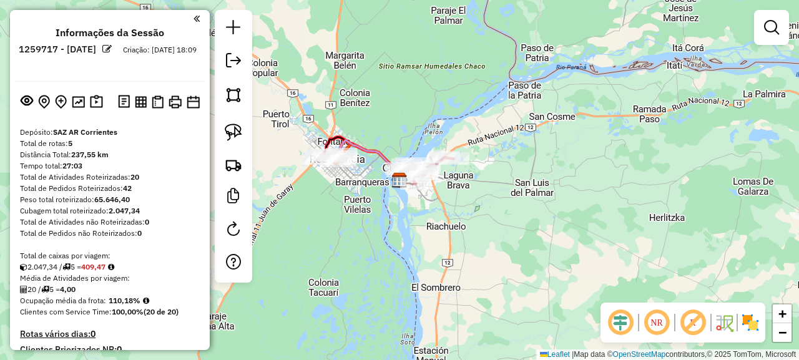
scroll to position [250, 0]
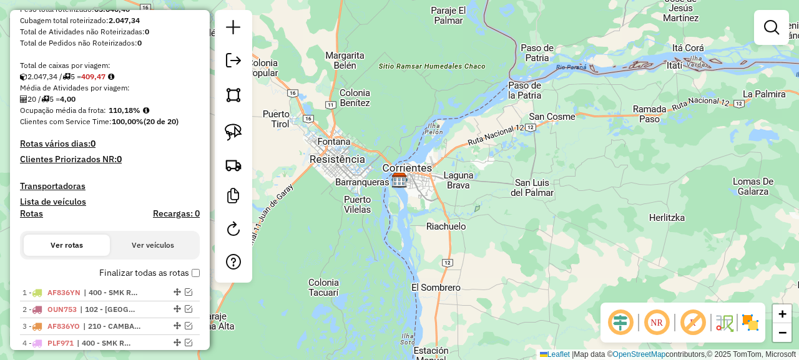
scroll to position [292, 0]
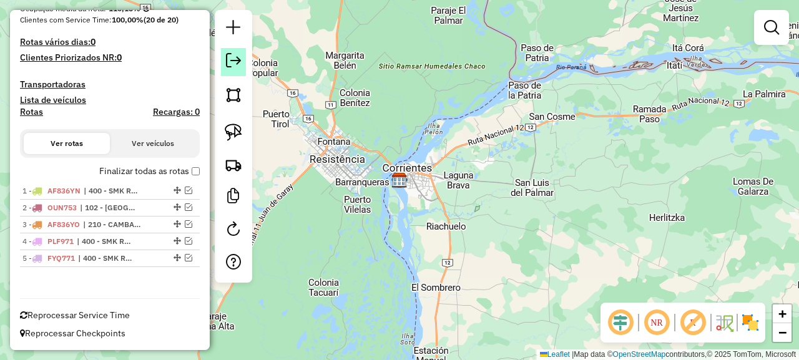
click at [239, 66] on em at bounding box center [233, 60] width 15 height 15
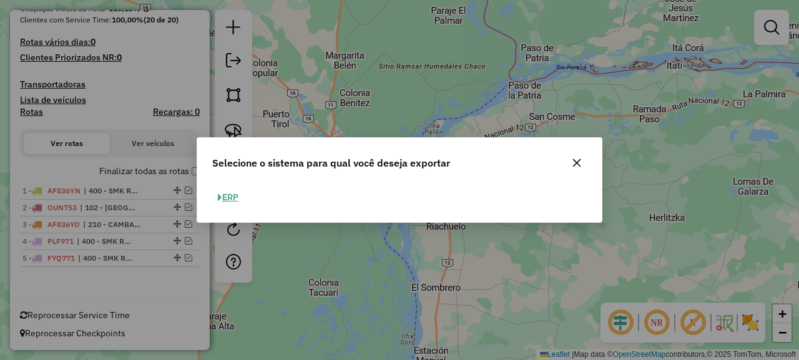
click at [234, 193] on button "ERP" at bounding box center [228, 197] width 32 height 19
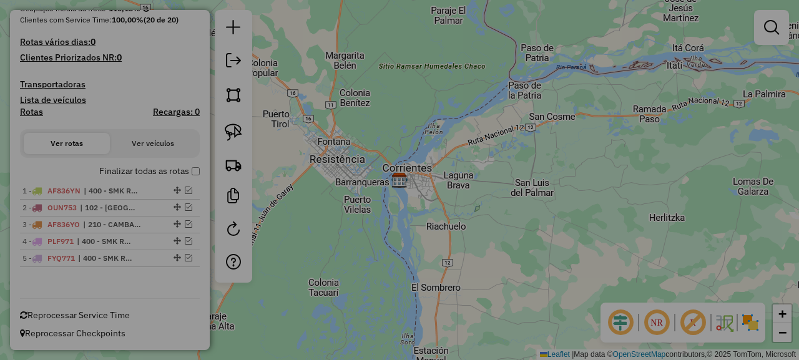
select select "*********"
select select "**"
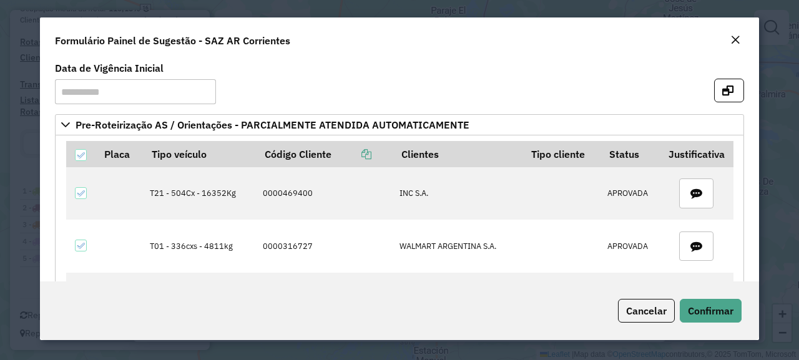
click at [733, 41] on em "Close" at bounding box center [735, 40] width 10 height 10
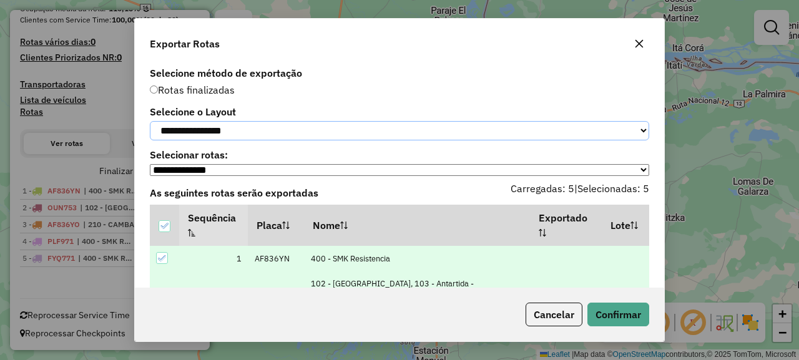
click at [222, 135] on select "**********" at bounding box center [399, 130] width 499 height 19
select select "*********"
click at [150, 121] on select "**********" at bounding box center [399, 130] width 499 height 19
click at [639, 324] on button "Confirmar" at bounding box center [618, 315] width 62 height 24
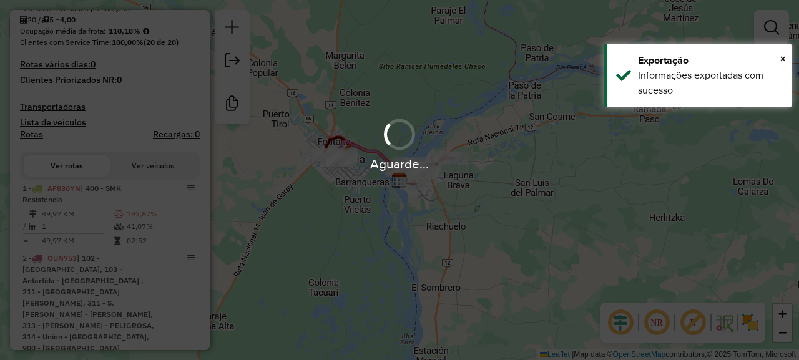
scroll to position [326, 0]
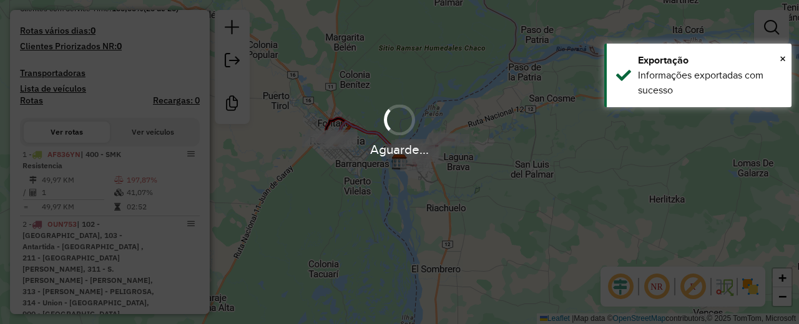
click at [232, 60] on div "Aguarde..." at bounding box center [399, 162] width 799 height 324
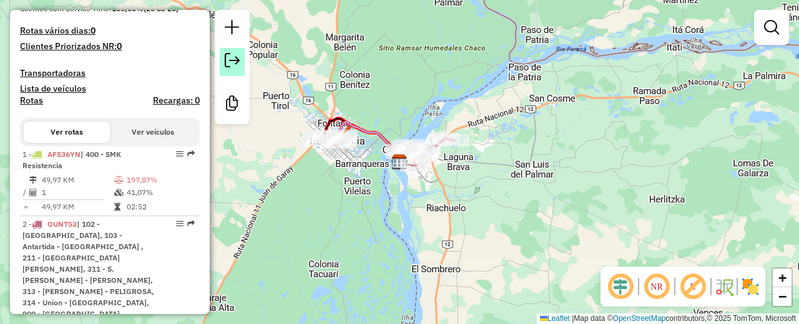
click at [232, 60] on em at bounding box center [232, 60] width 15 height 15
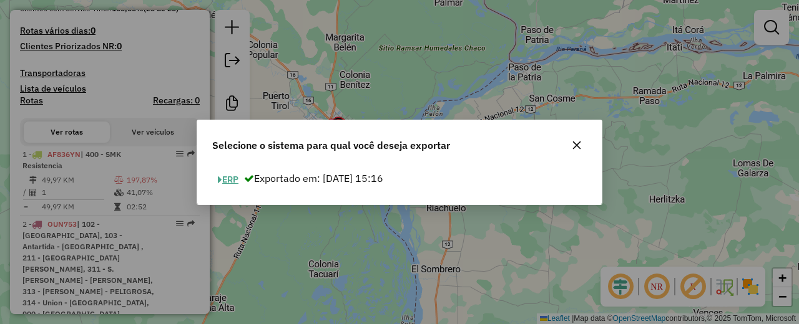
click at [222, 175] on button "ERP" at bounding box center [228, 179] width 32 height 19
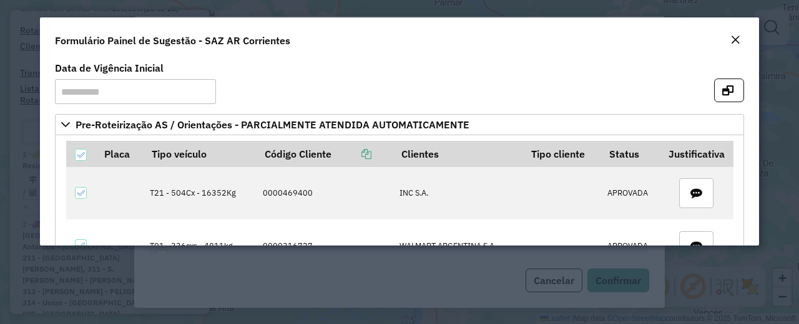
click at [733, 38] on em "Close" at bounding box center [735, 40] width 10 height 10
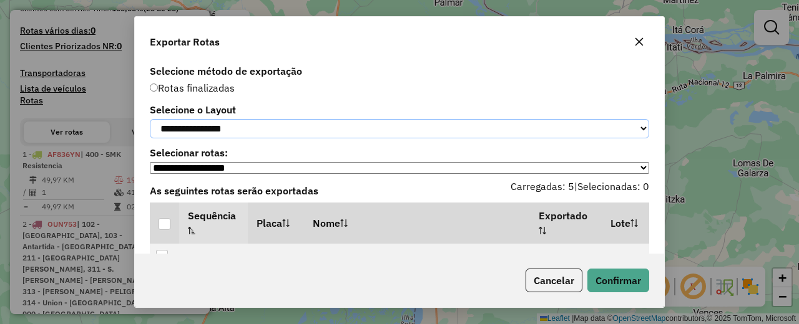
click at [330, 126] on select "**********" at bounding box center [399, 128] width 499 height 19
select select "*********"
click at [150, 119] on select "**********" at bounding box center [399, 128] width 499 height 19
click at [168, 228] on div at bounding box center [164, 224] width 12 height 12
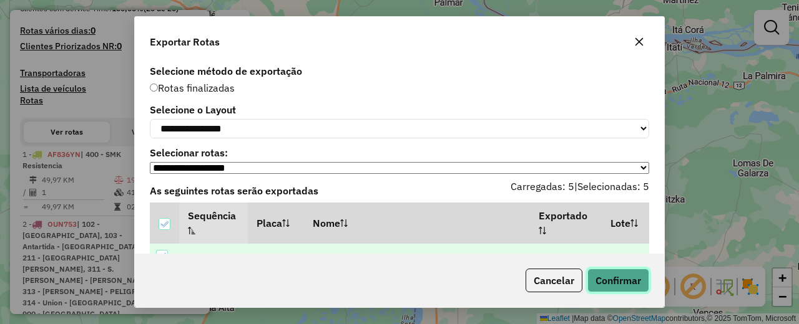
click at [616, 286] on button "Confirmar" at bounding box center [618, 281] width 62 height 24
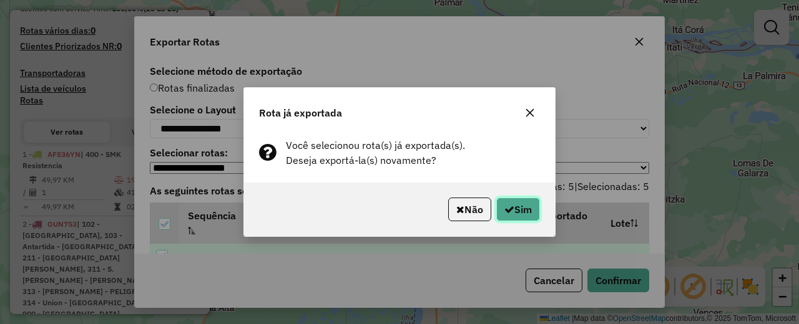
click at [518, 209] on button "Sim" at bounding box center [518, 210] width 44 height 24
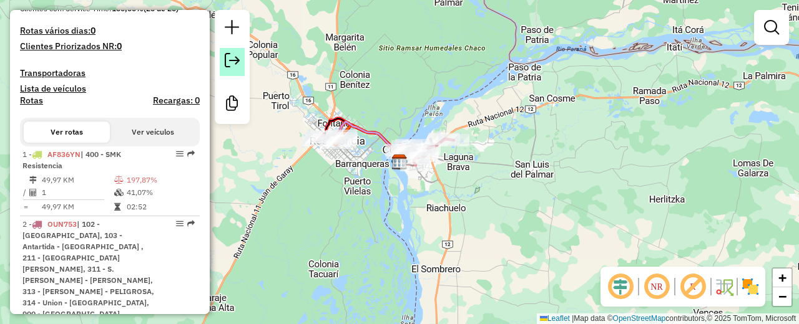
click at [241, 57] on link at bounding box center [232, 62] width 25 height 28
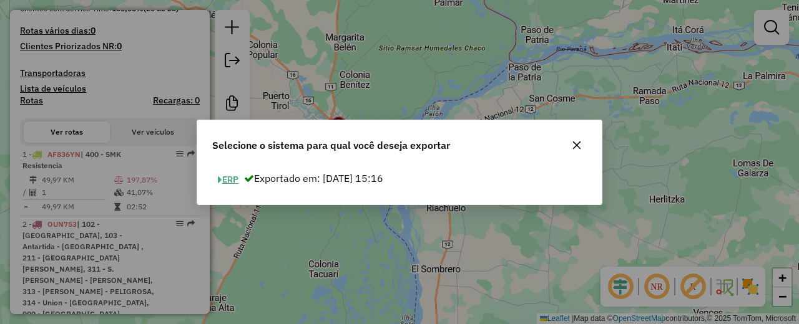
click at [228, 177] on button "ERP" at bounding box center [228, 179] width 32 height 19
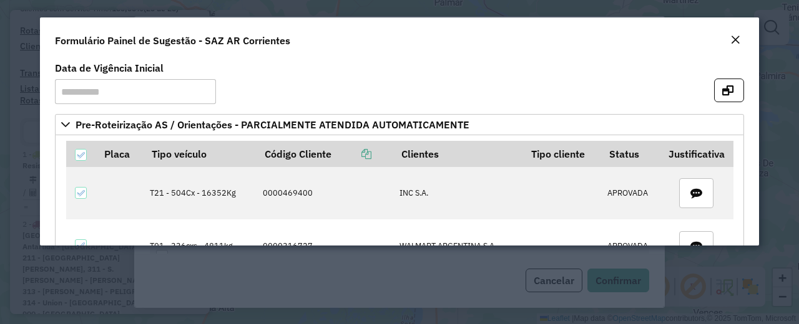
click at [736, 37] on em "Close" at bounding box center [735, 40] width 10 height 10
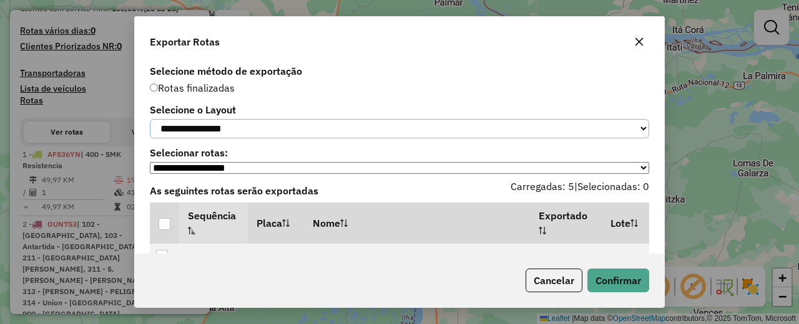
click at [189, 130] on select "**********" at bounding box center [399, 128] width 499 height 19
select select "*********"
click at [150, 119] on select "**********" at bounding box center [399, 128] width 499 height 19
click at [165, 230] on div at bounding box center [164, 224] width 12 height 12
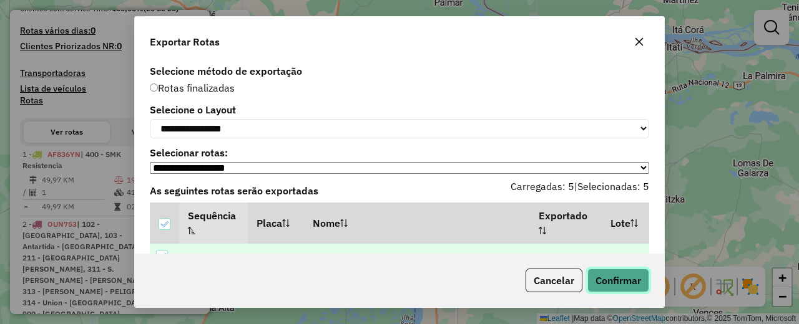
click at [613, 281] on button "Confirmar" at bounding box center [618, 281] width 62 height 24
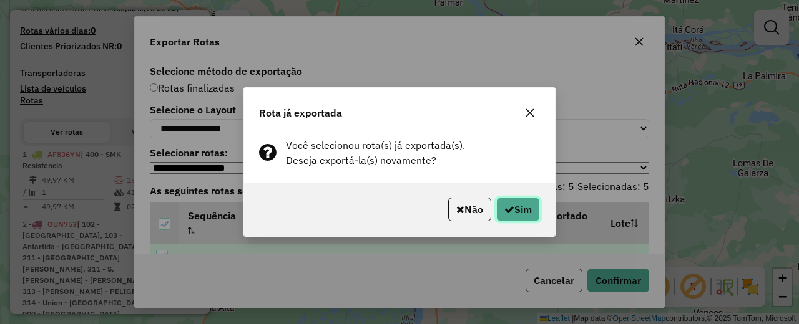
click at [498, 200] on button "Sim" at bounding box center [518, 210] width 44 height 24
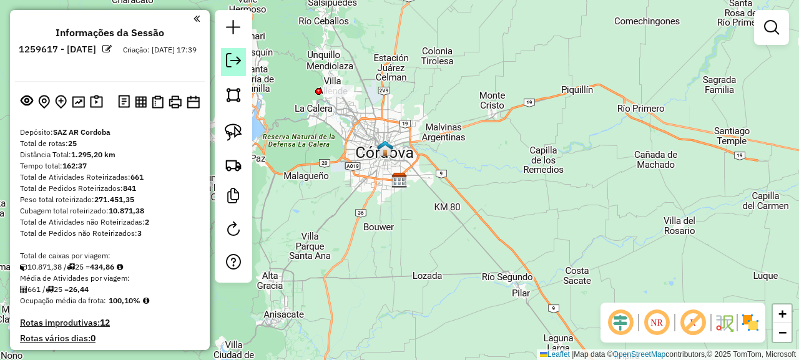
click at [236, 57] on em at bounding box center [233, 60] width 15 height 15
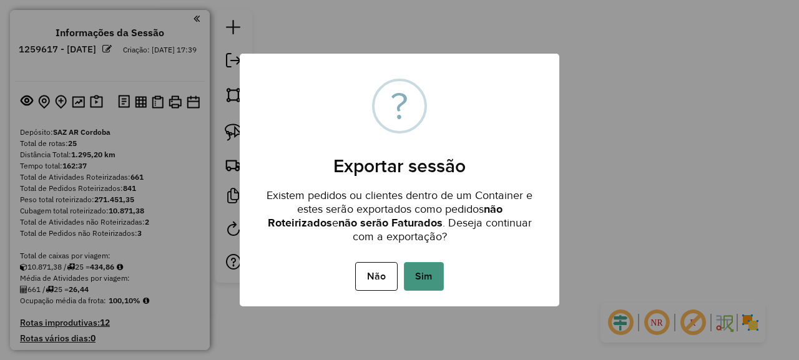
click at [422, 272] on button "Sim" at bounding box center [424, 276] width 40 height 29
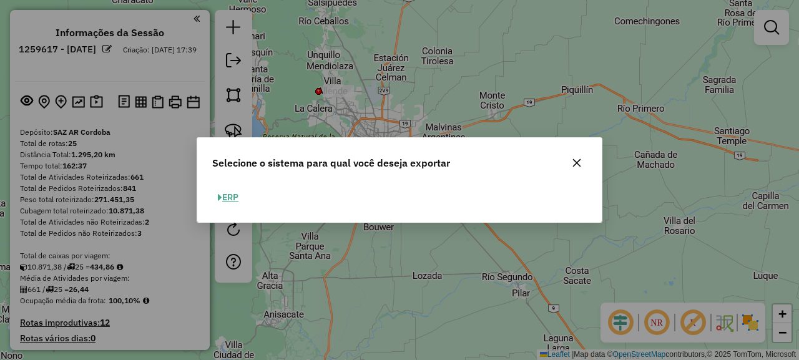
click at [226, 200] on button "ERP" at bounding box center [228, 197] width 32 height 19
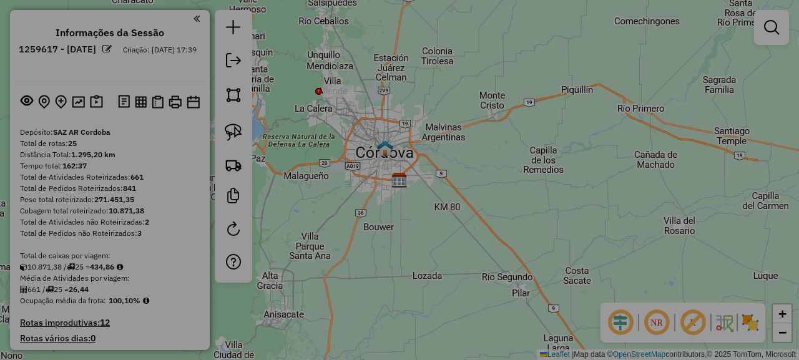
select select "*********"
select select "**"
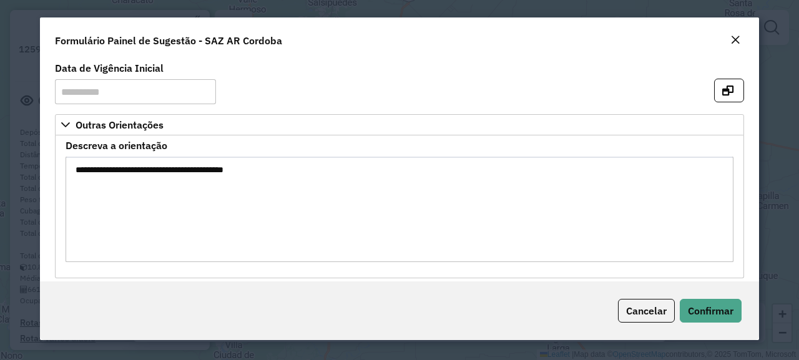
click at [732, 46] on div "Close" at bounding box center [735, 40] width 10 height 15
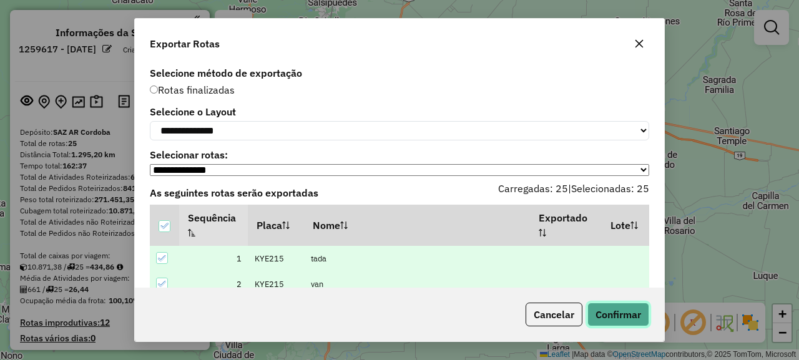
click at [605, 313] on button "Confirmar" at bounding box center [618, 315] width 62 height 24
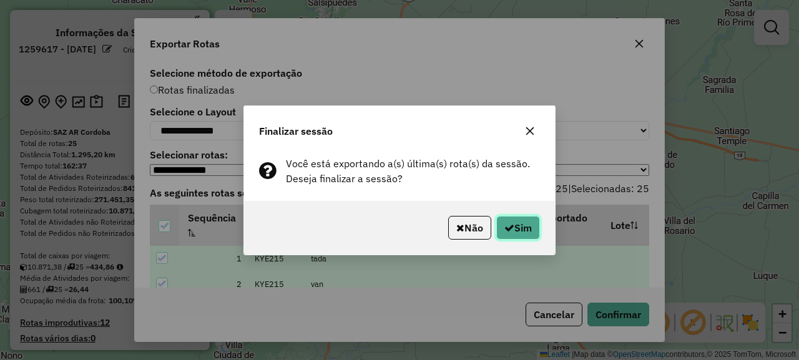
click at [504, 225] on icon "button" at bounding box center [509, 228] width 10 height 10
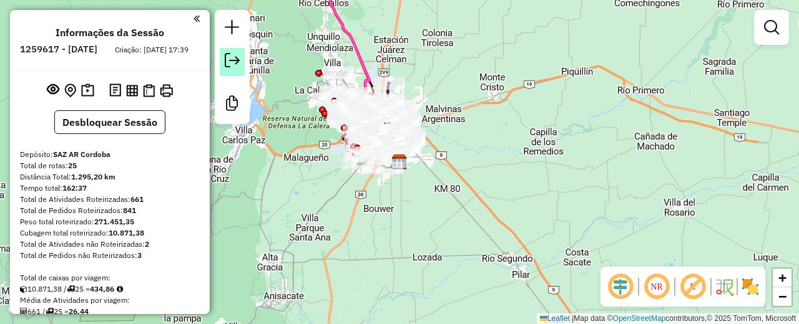
click at [231, 58] on em at bounding box center [232, 60] width 15 height 15
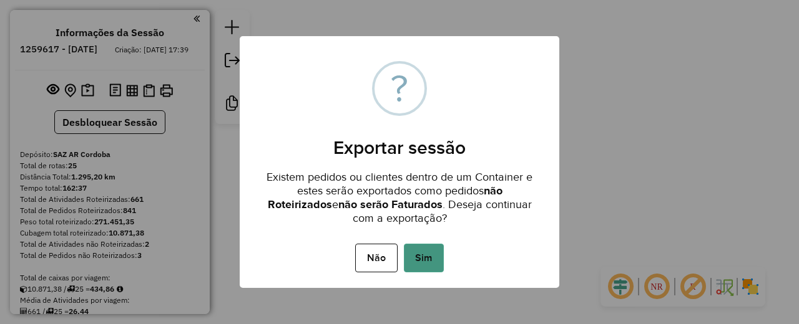
click at [436, 250] on button "Sim" at bounding box center [424, 258] width 40 height 29
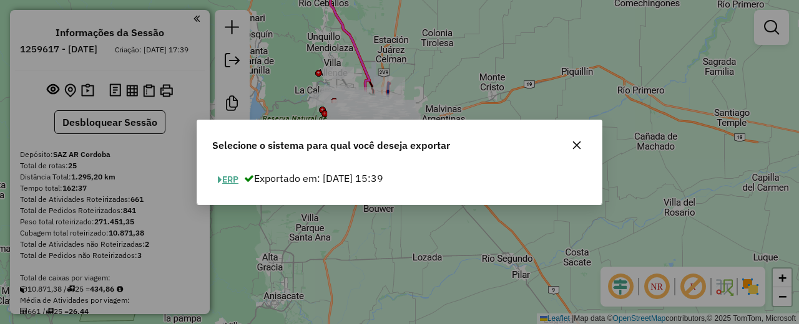
click at [231, 181] on button "ERP" at bounding box center [228, 179] width 32 height 19
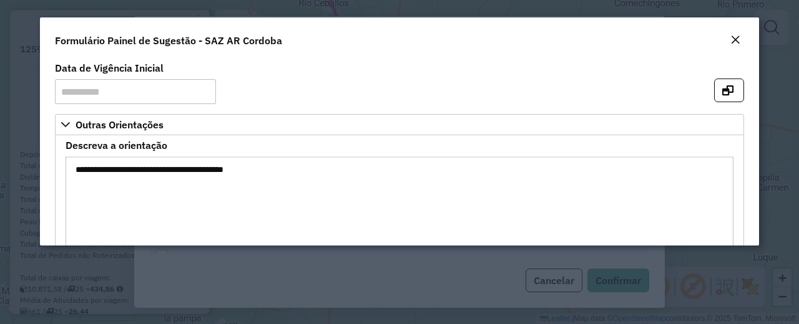
click at [738, 41] on em "Close" at bounding box center [735, 40] width 10 height 10
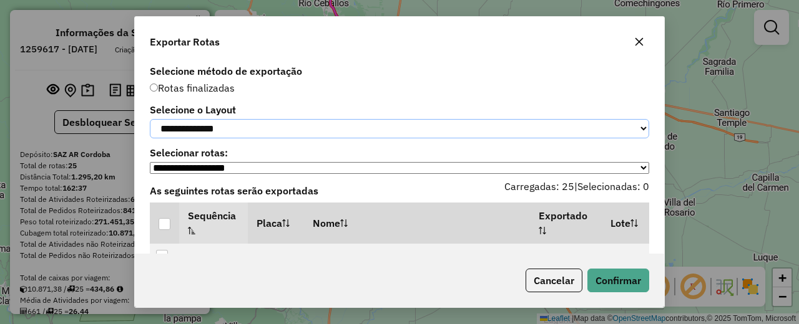
click at [310, 132] on select "**********" at bounding box center [399, 128] width 499 height 19
select select "*********"
click at [150, 119] on select "**********" at bounding box center [399, 128] width 499 height 19
click at [165, 226] on div at bounding box center [164, 224] width 12 height 12
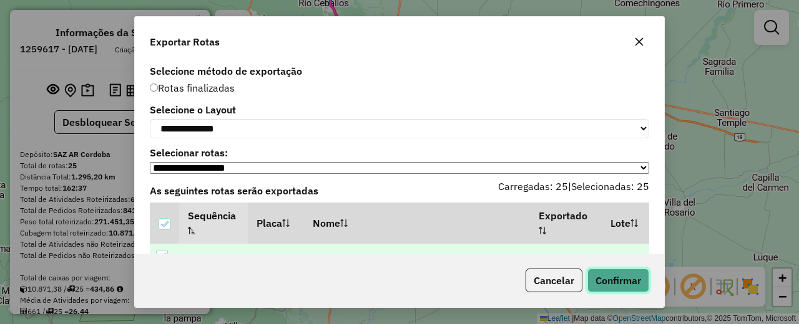
click at [623, 282] on button "Confirmar" at bounding box center [618, 281] width 62 height 24
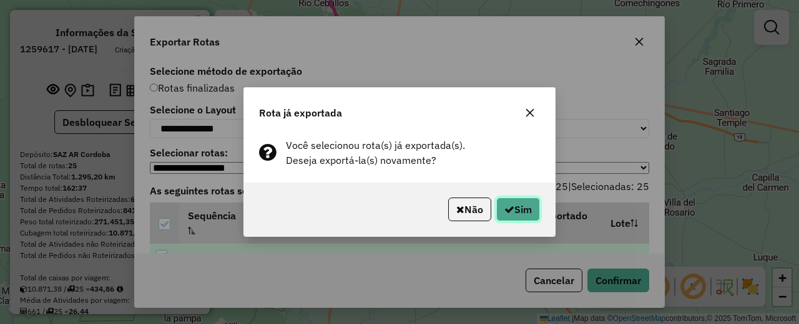
click at [520, 205] on button "Sim" at bounding box center [518, 210] width 44 height 24
